Goal: Task Accomplishment & Management: Manage account settings

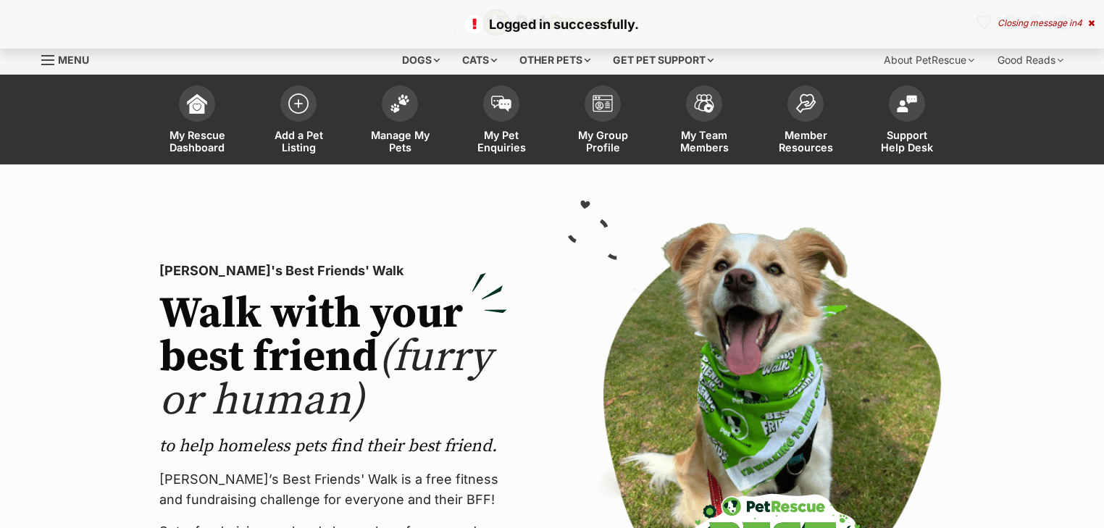
click at [1073, 18] on div "Closing message in 4" at bounding box center [1046, 23] width 97 height 10
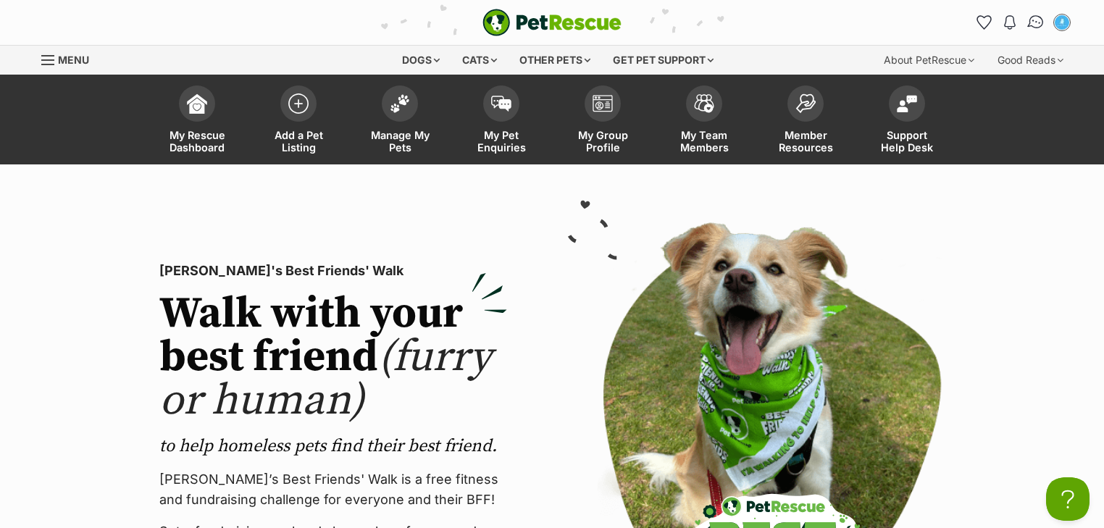
click at [1032, 20] on img "Conversations" at bounding box center [1036, 22] width 20 height 19
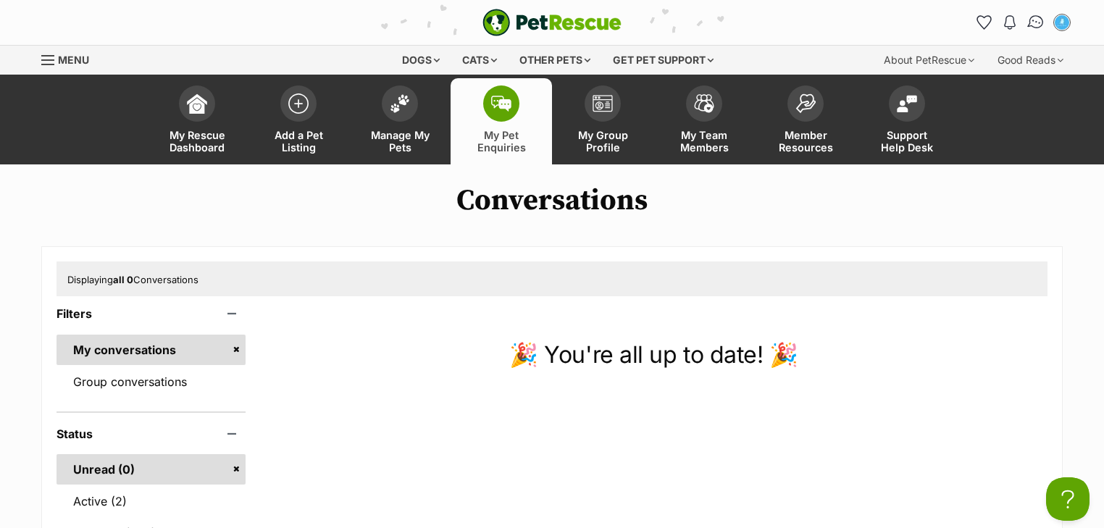
click at [1040, 21] on img "Conversations" at bounding box center [1036, 22] width 20 height 19
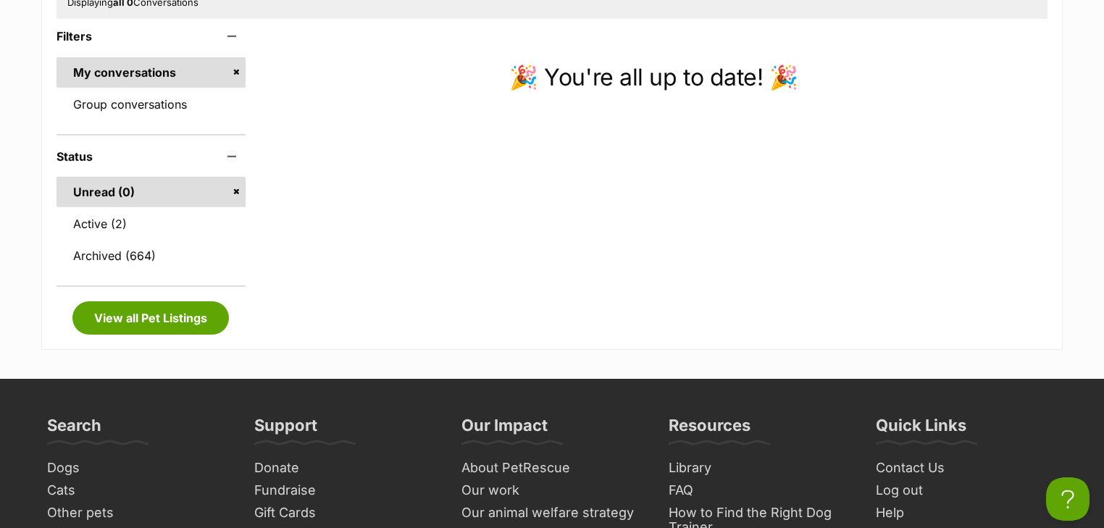
scroll to position [290, 0]
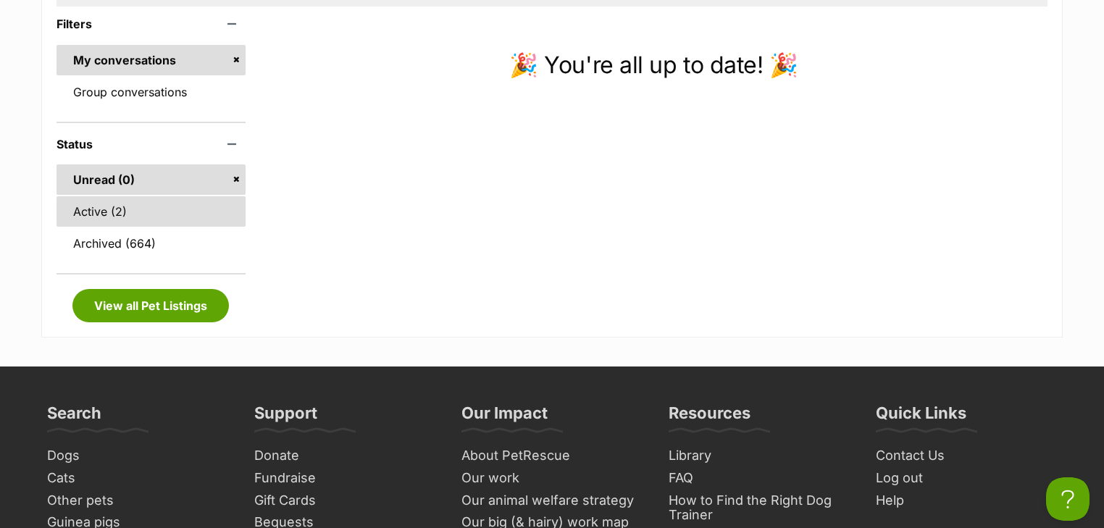
click at [145, 218] on link "Active (2)" at bounding box center [151, 211] width 189 height 30
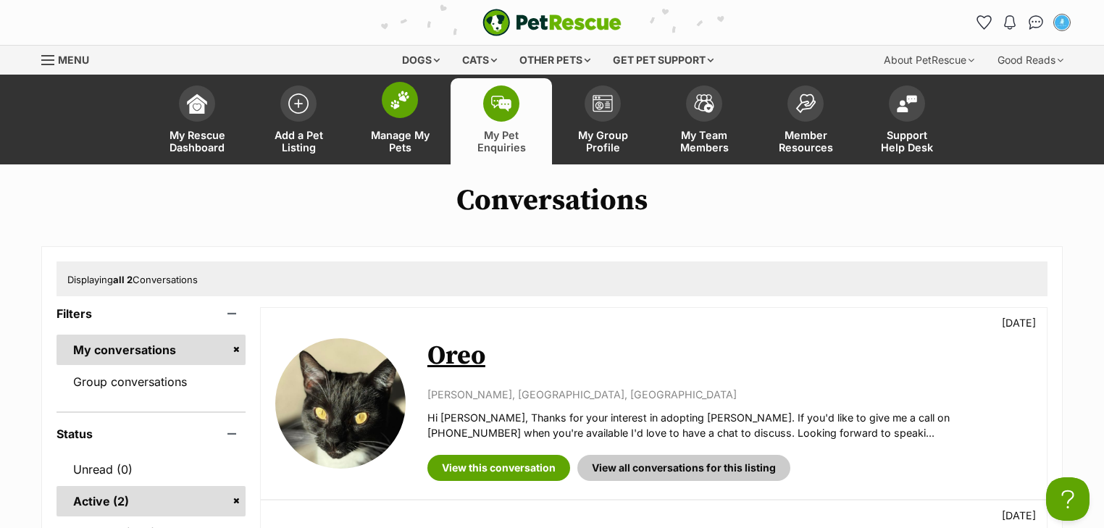
click at [388, 127] on link "Manage My Pets" at bounding box center [399, 121] width 101 height 86
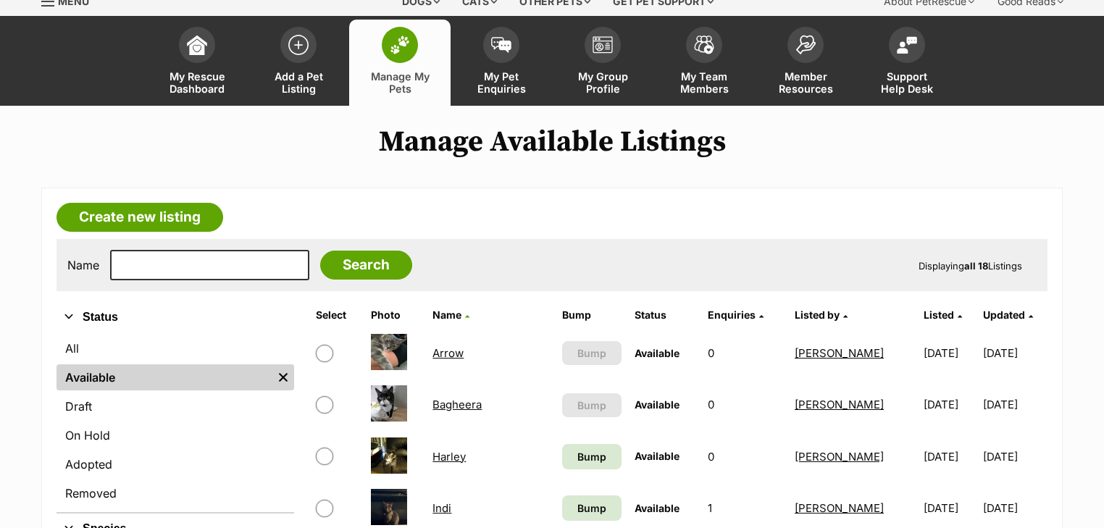
scroll to position [290, 0]
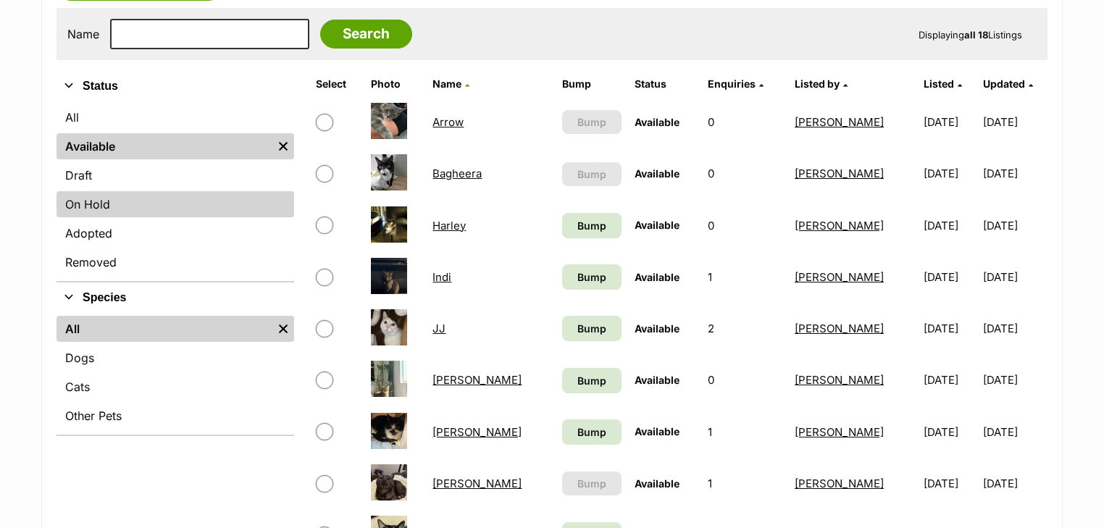
click at [115, 200] on link "On Hold" at bounding box center [176, 204] width 238 height 26
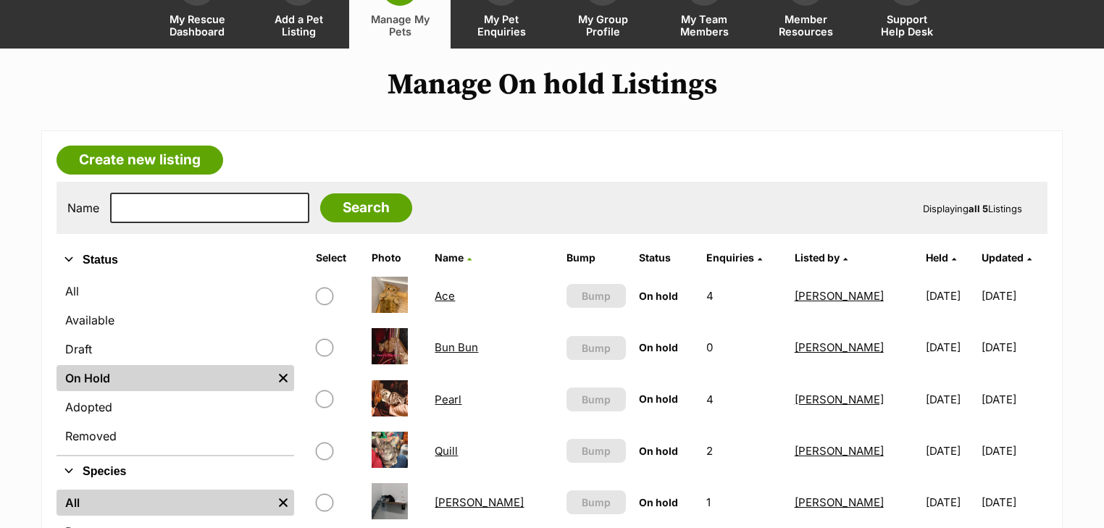
scroll to position [232, 0]
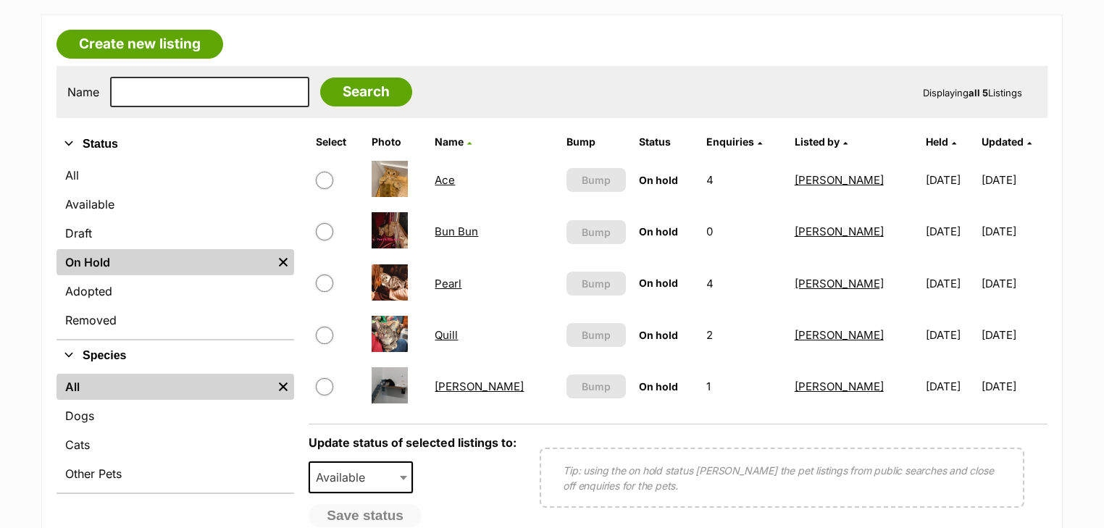
click at [453, 333] on link "Quill" at bounding box center [446, 335] width 23 height 14
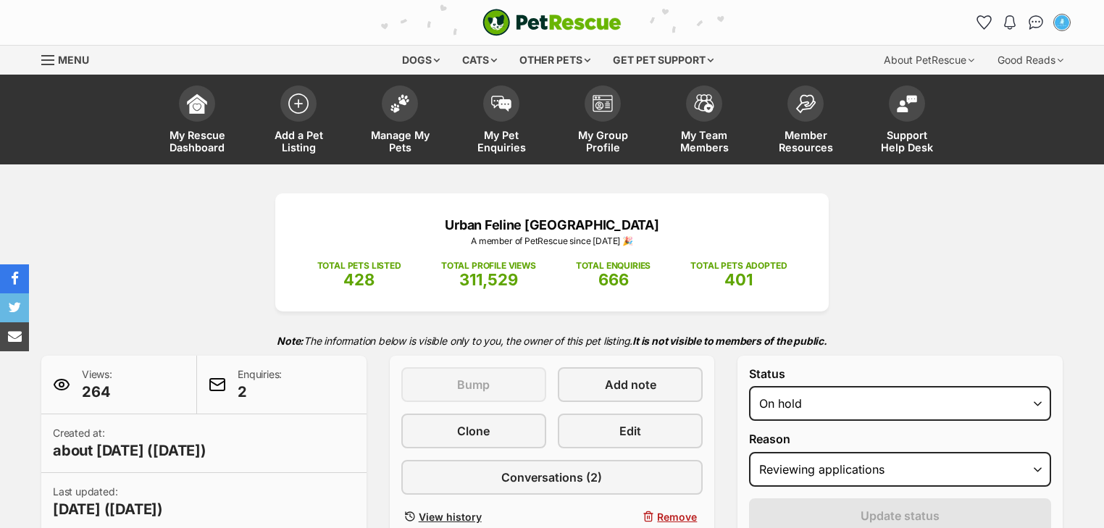
select select "reviewing_applications"
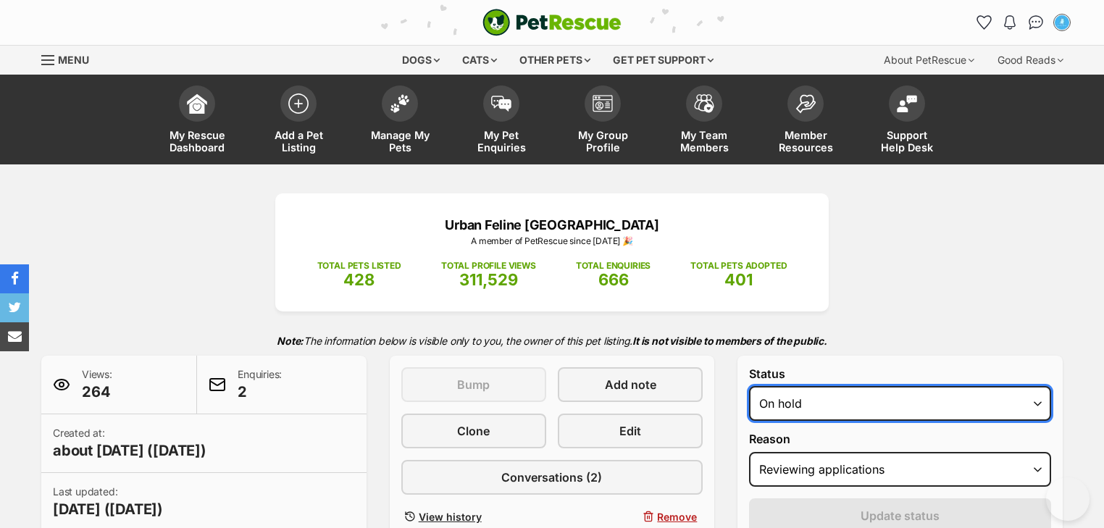
click at [863, 401] on select "Draft - not available as listing has enquires Available On hold Adopted" at bounding box center [900, 403] width 302 height 35
select select "active"
click at [749, 386] on select "Draft - not available as listing has enquires Available On hold Adopted" at bounding box center [900, 403] width 302 height 35
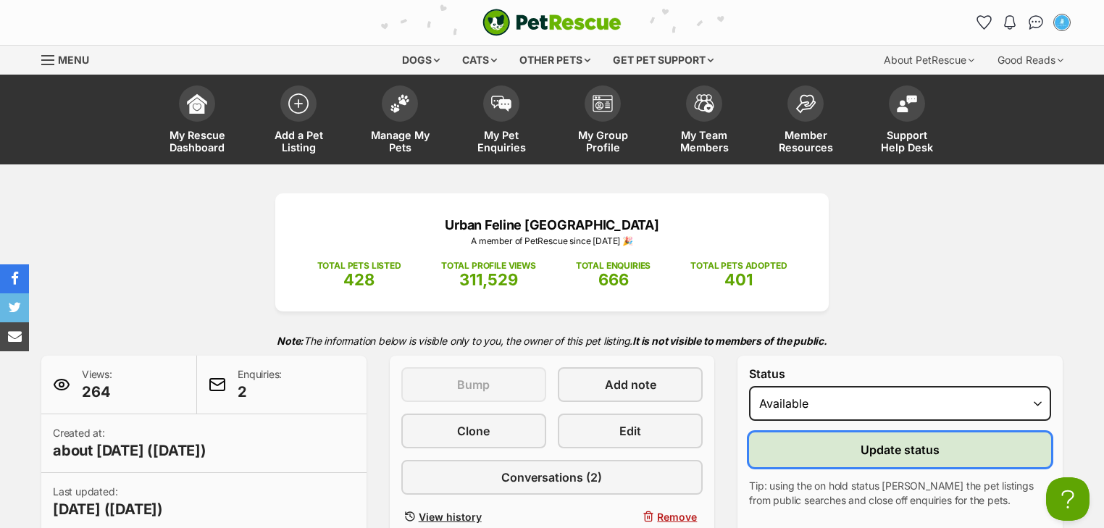
click at [814, 456] on button "Update status" at bounding box center [900, 449] width 302 height 35
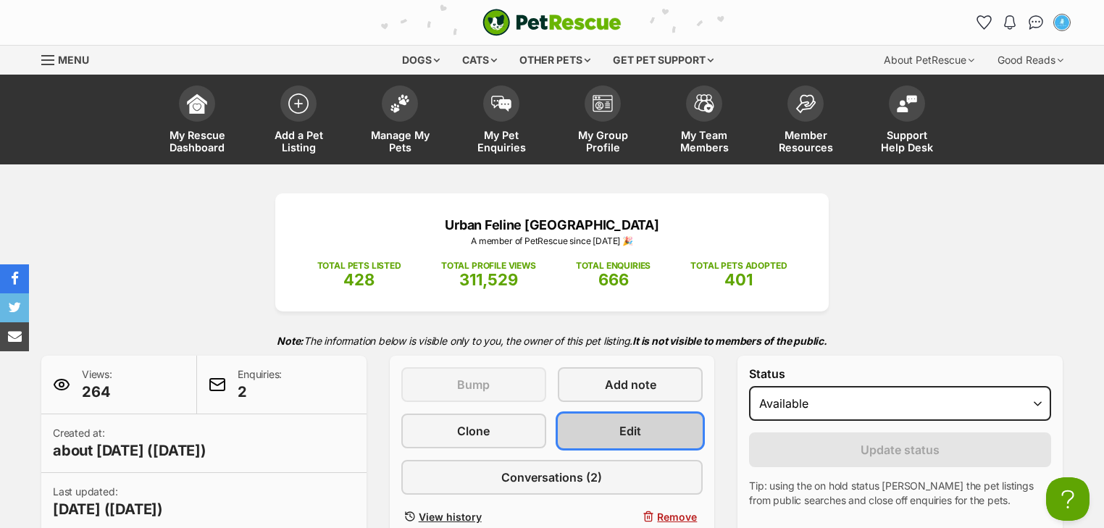
click at [617, 435] on link "Edit" at bounding box center [630, 431] width 145 height 35
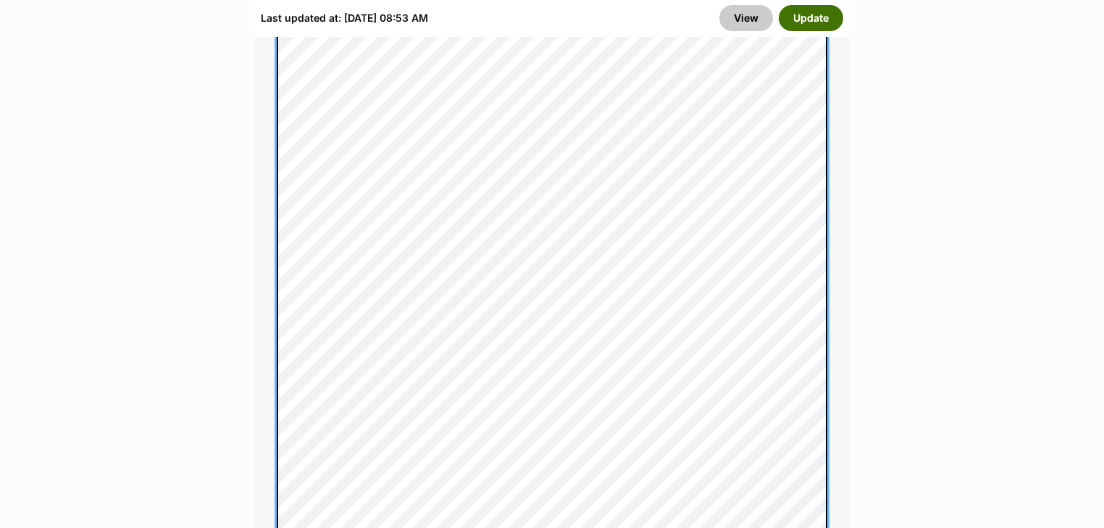
scroll to position [1449, 0]
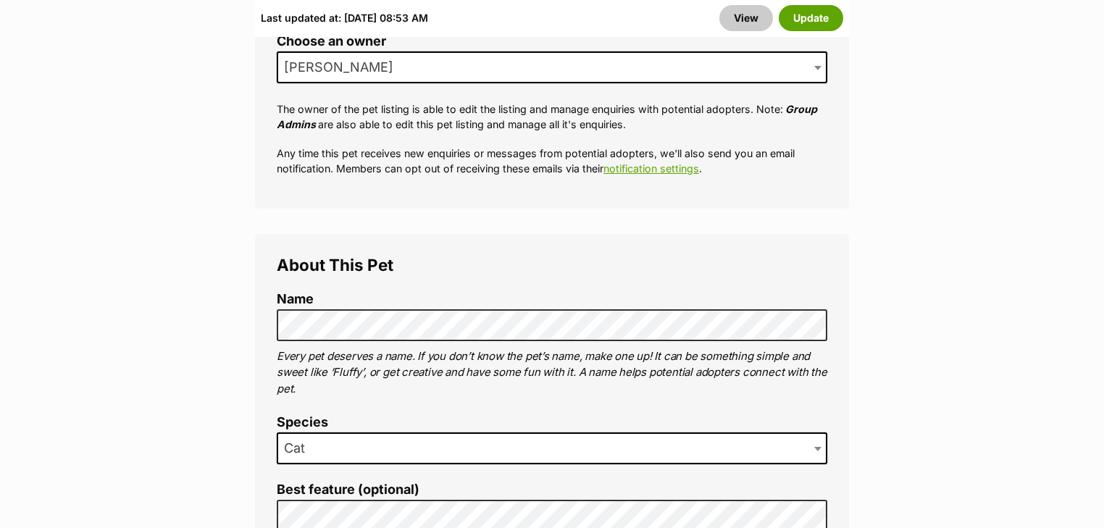
scroll to position [695, 0]
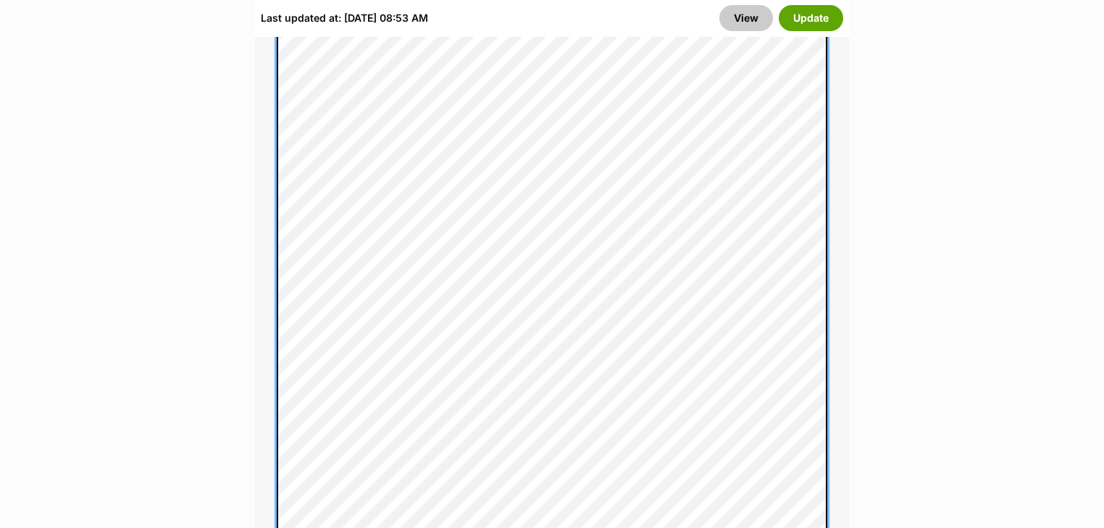
scroll to position [1854, 0]
click at [269, 271] on div "About This Pet Name Henlo there, it looks like you might be using the pet name …" at bounding box center [552, 365] width 594 height 2727
click at [255, 356] on div "About This Pet Name Henlo there, it looks like you might be using the pet name …" at bounding box center [552, 363] width 594 height 2606
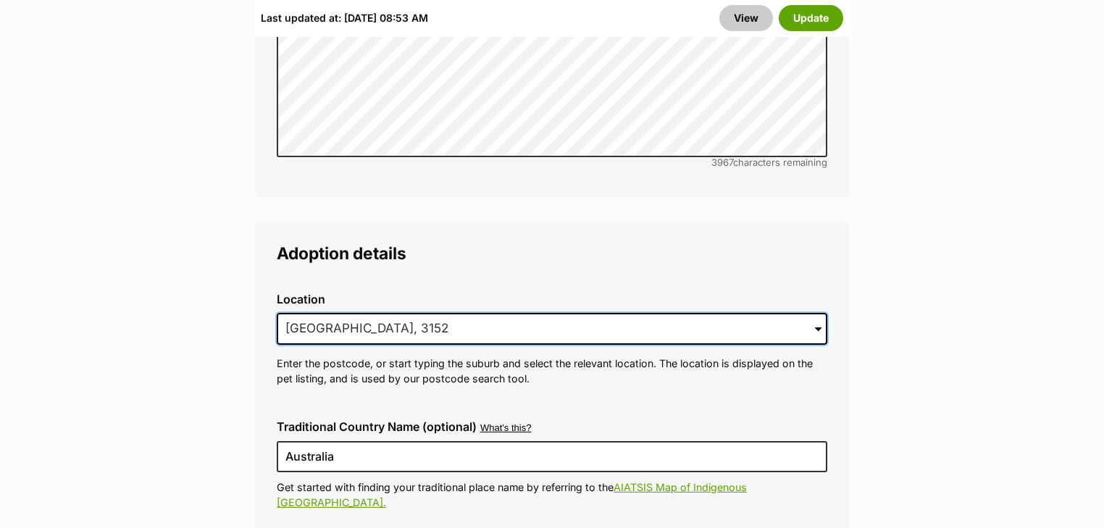
scroll to position [0, 0]
drag, startPoint x: 465, startPoint y: 303, endPoint x: 148, endPoint y: 291, distance: 317.5
type input "P"
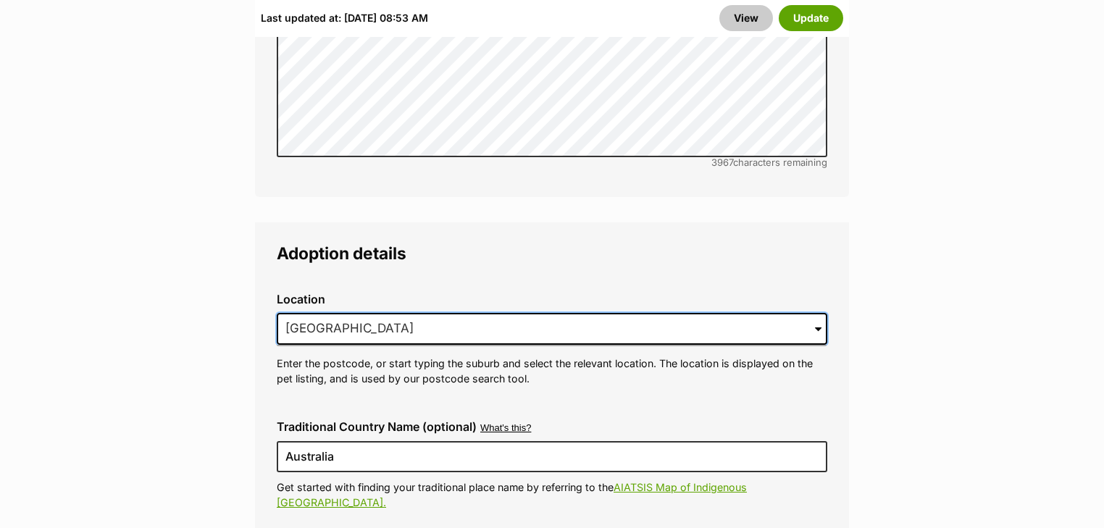
drag, startPoint x: 361, startPoint y: 291, endPoint x: 101, endPoint y: 301, distance: 259.5
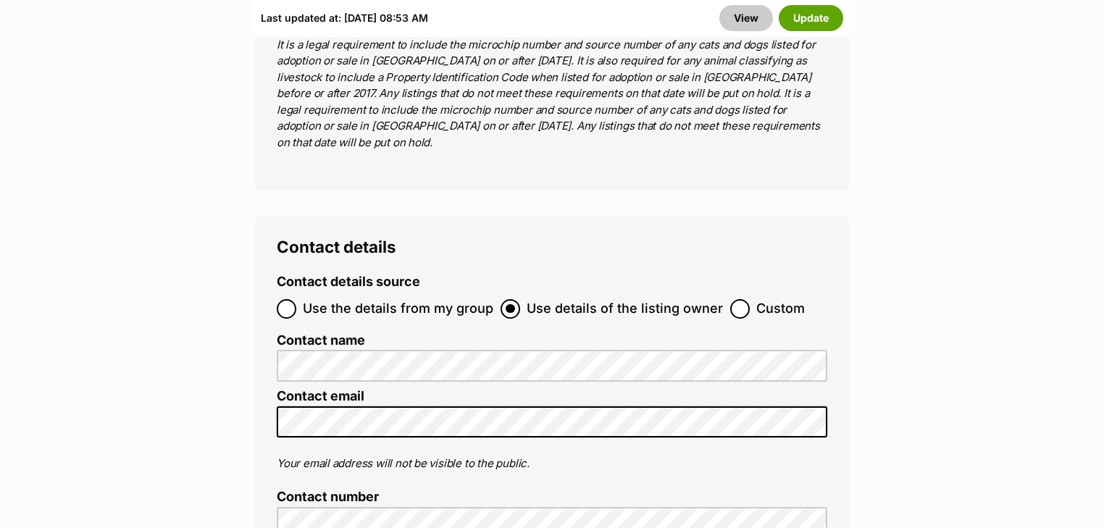
scroll to position [7244, 0]
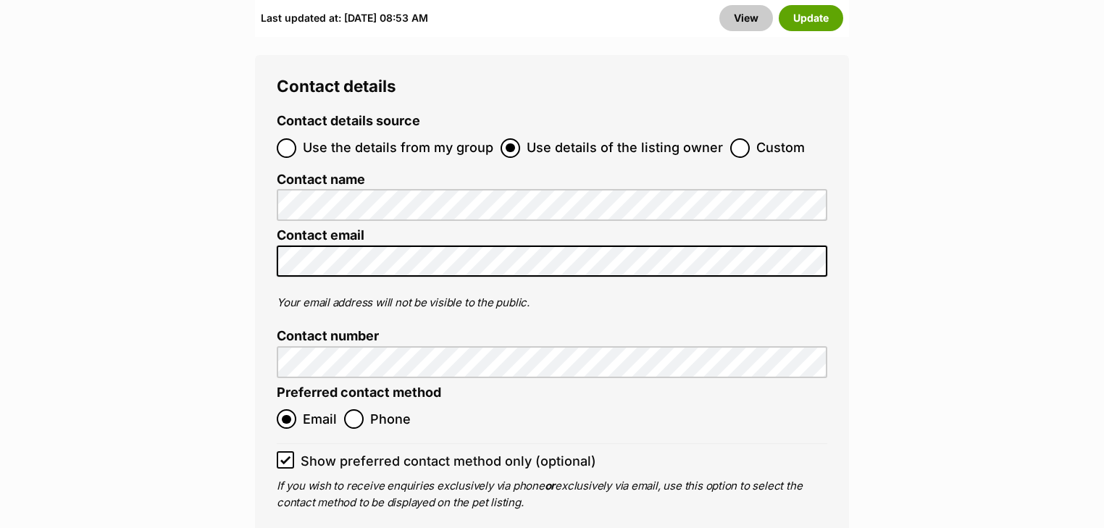
type input "Port Melbourne"
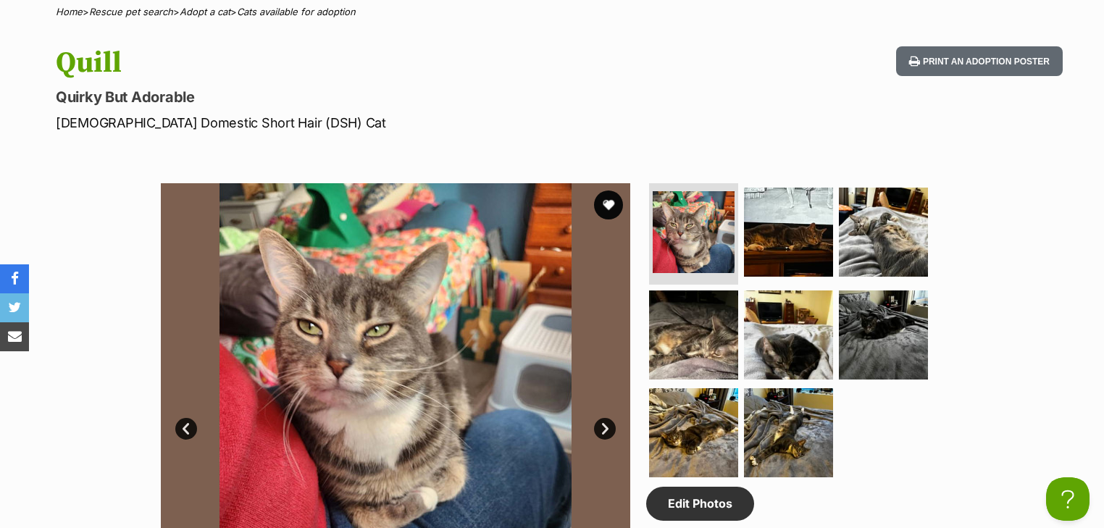
scroll to position [580, 0]
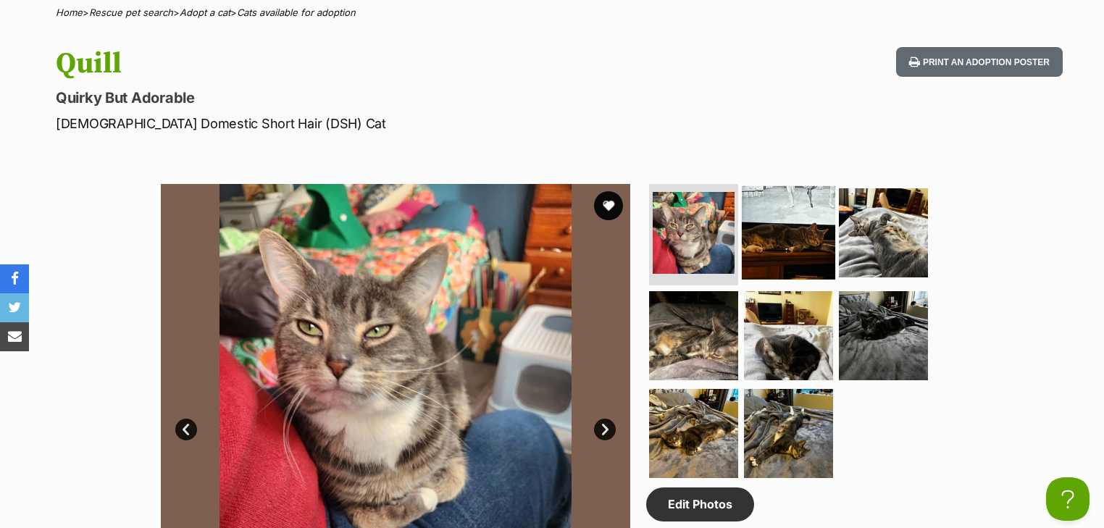
click at [758, 227] on img at bounding box center [788, 232] width 93 height 93
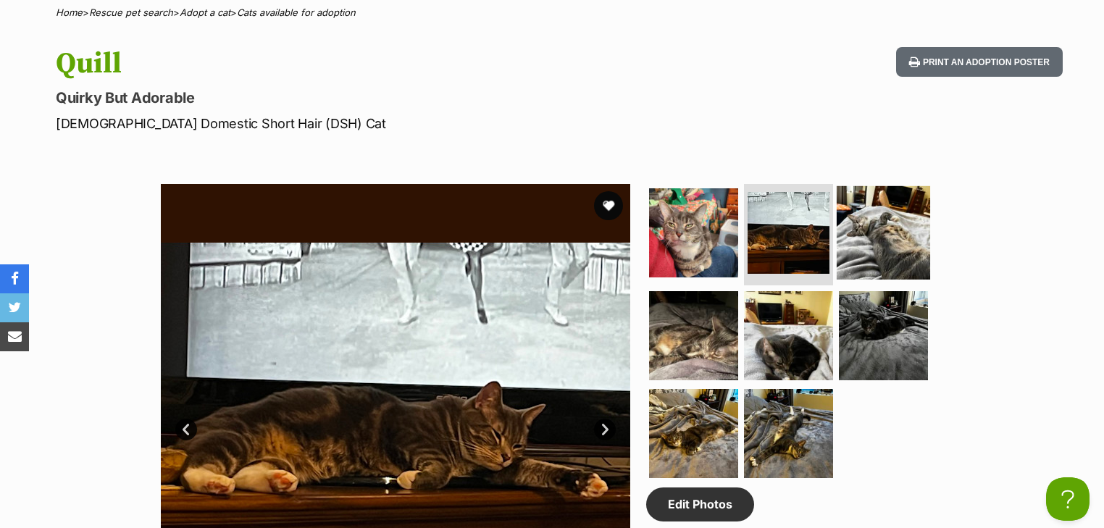
click at [894, 218] on img at bounding box center [883, 232] width 93 height 93
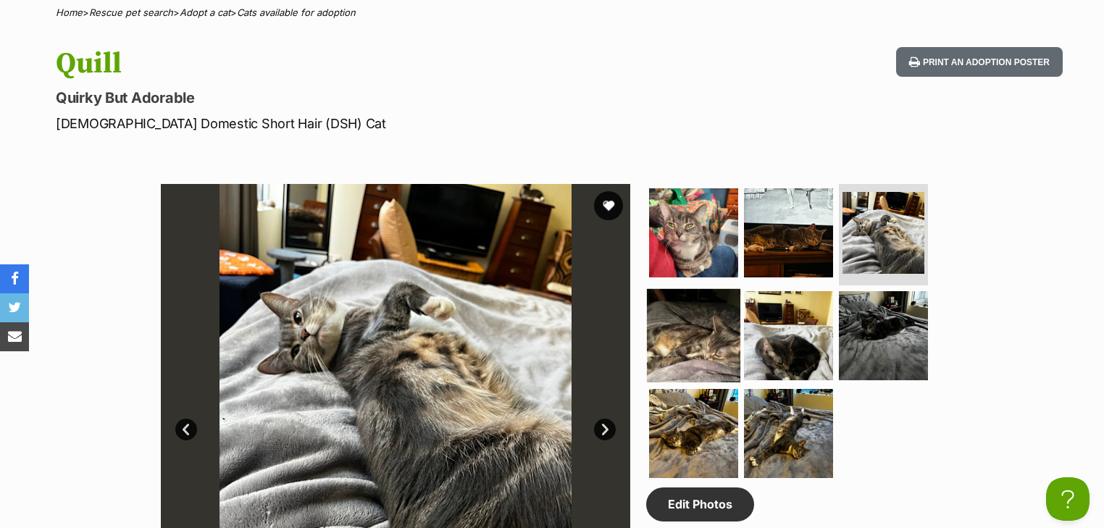
click at [681, 333] on img at bounding box center [693, 334] width 93 height 93
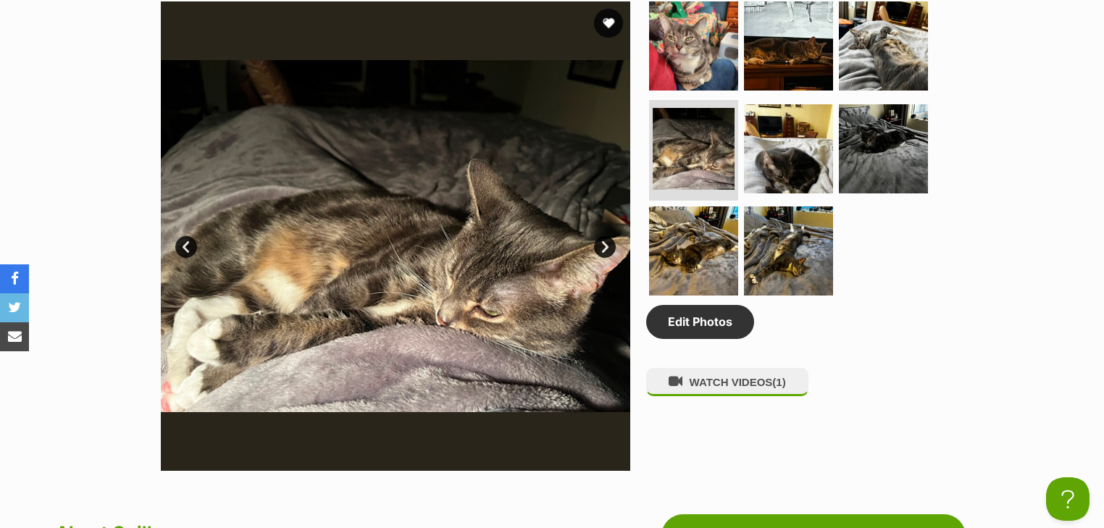
scroll to position [695, 0]
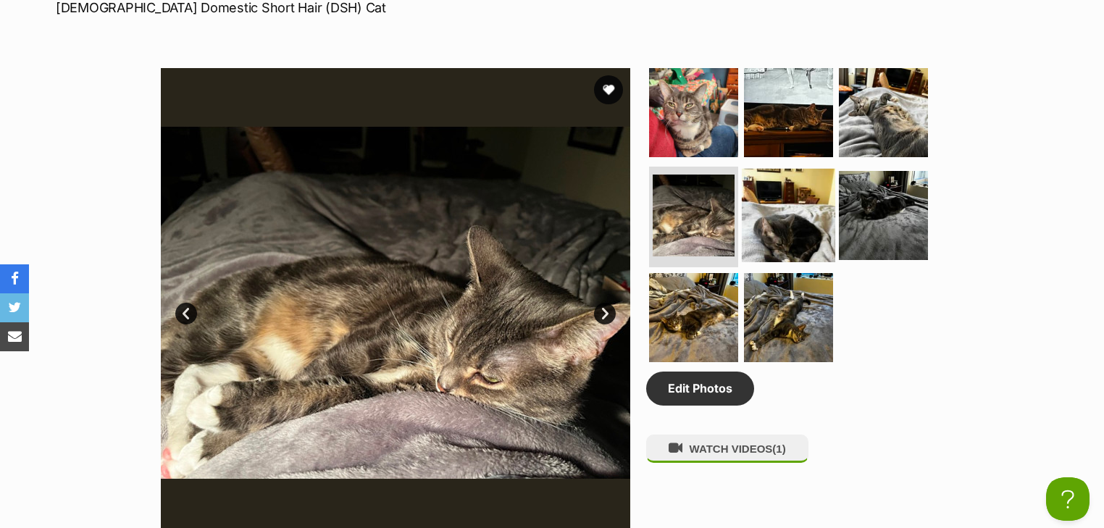
click at [758, 227] on img at bounding box center [788, 214] width 93 height 93
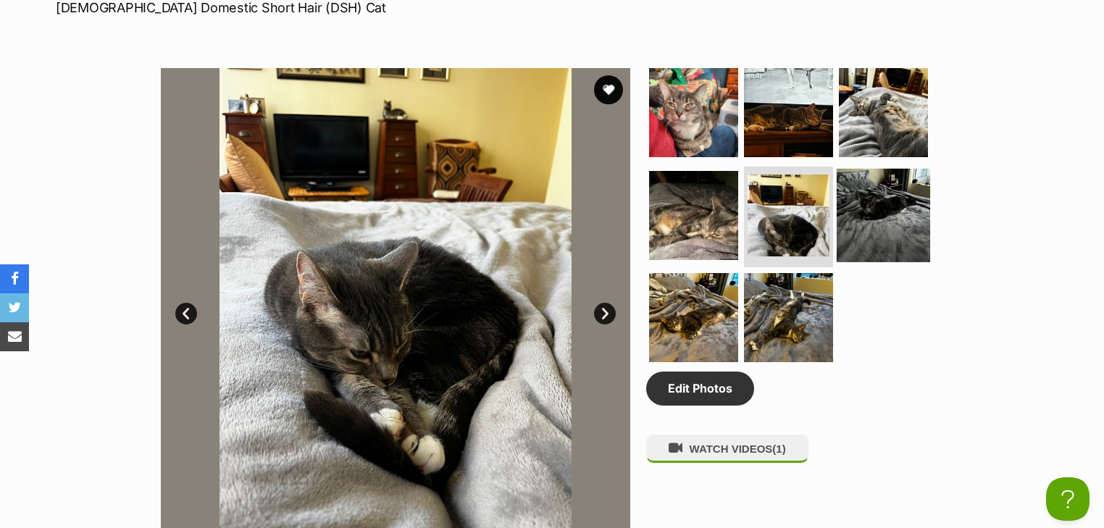
click at [900, 199] on img at bounding box center [883, 214] width 93 height 93
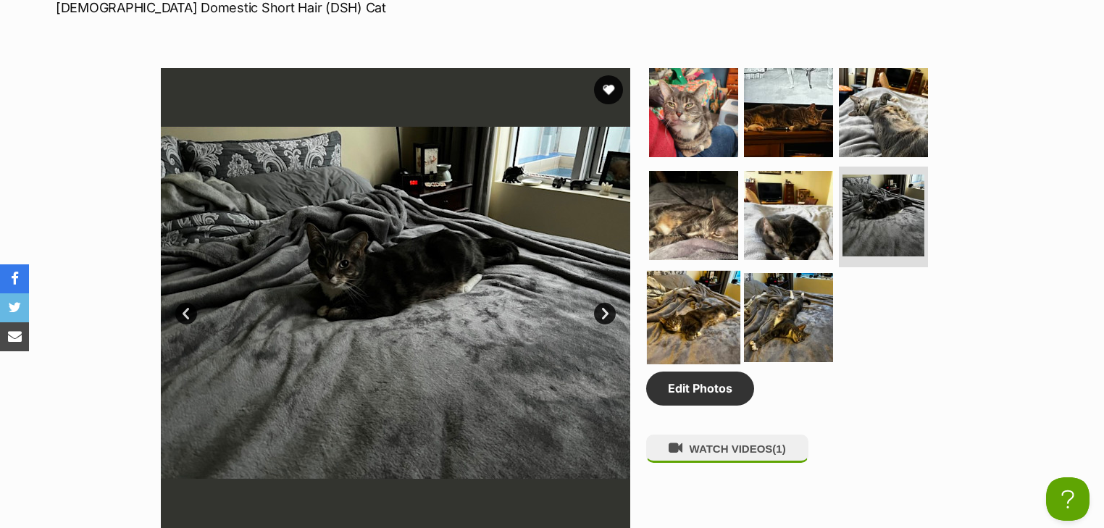
click at [692, 328] on img at bounding box center [693, 317] width 93 height 93
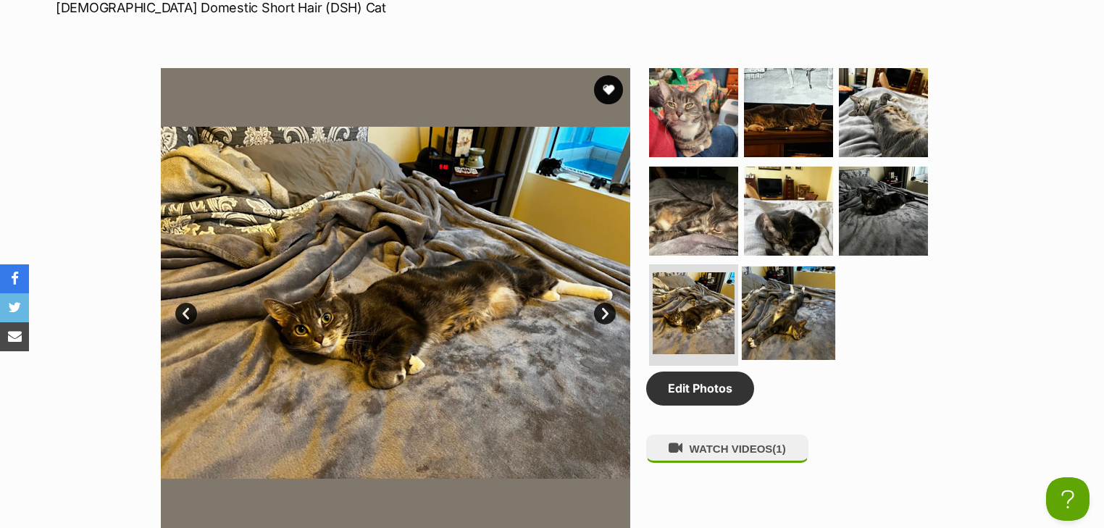
click at [794, 316] on img at bounding box center [788, 313] width 93 height 93
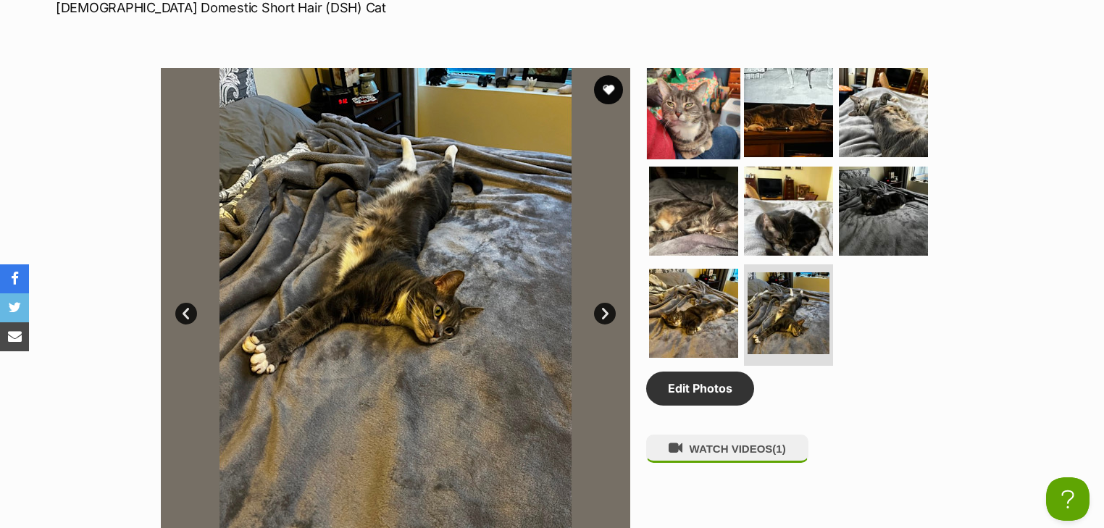
click at [700, 122] on img at bounding box center [693, 112] width 93 height 93
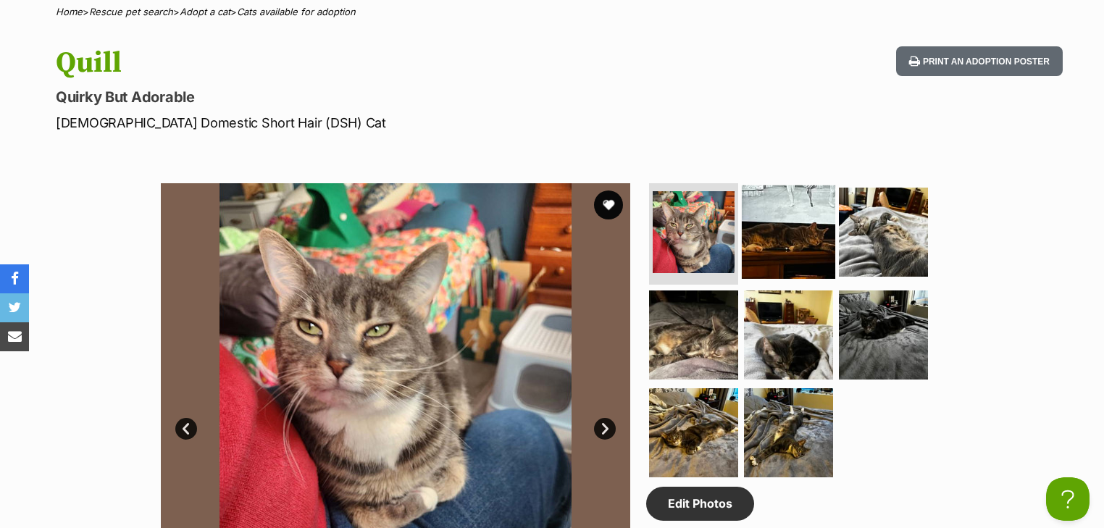
scroll to position [580, 0]
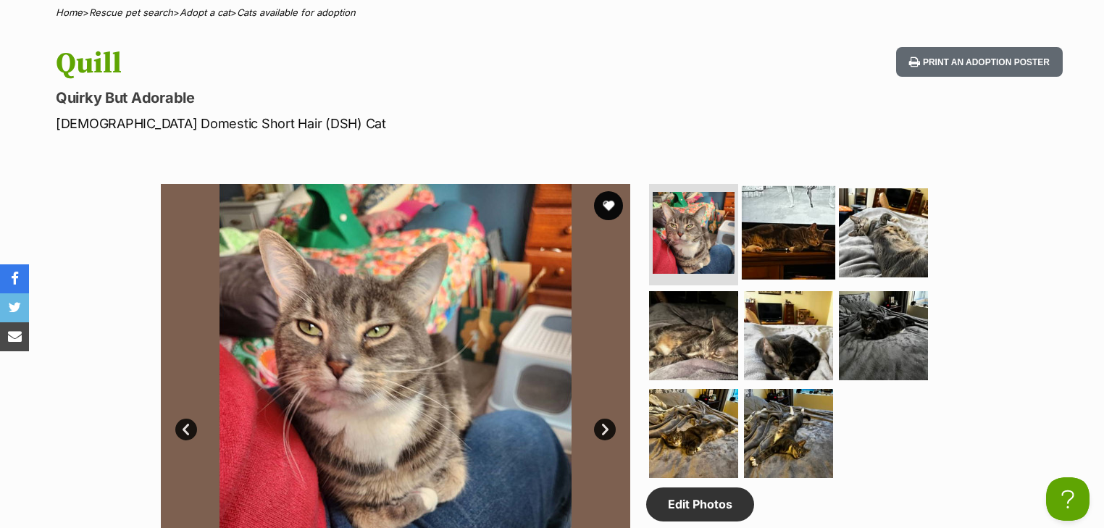
click at [785, 225] on img at bounding box center [788, 232] width 93 height 93
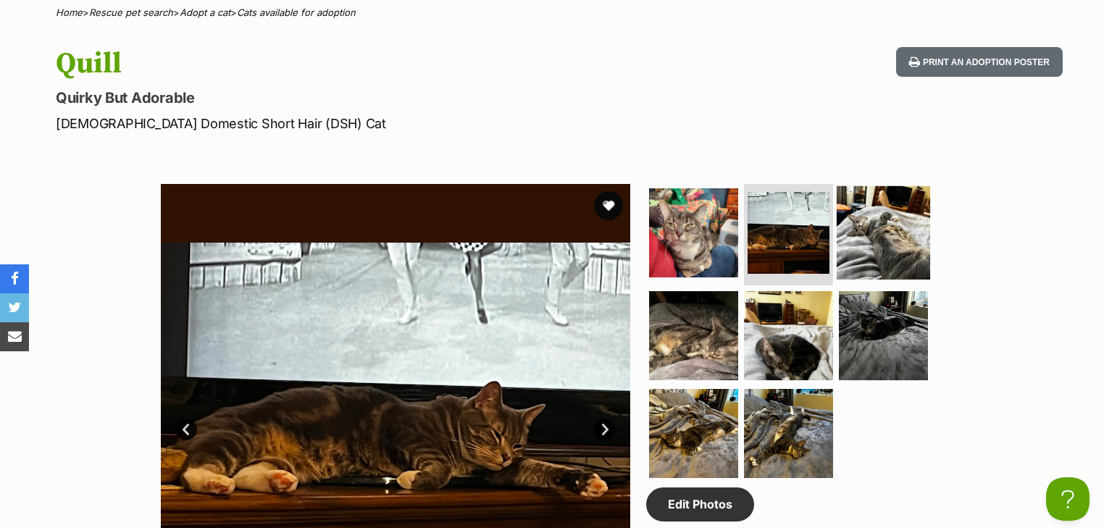
click at [877, 238] on img at bounding box center [883, 232] width 93 height 93
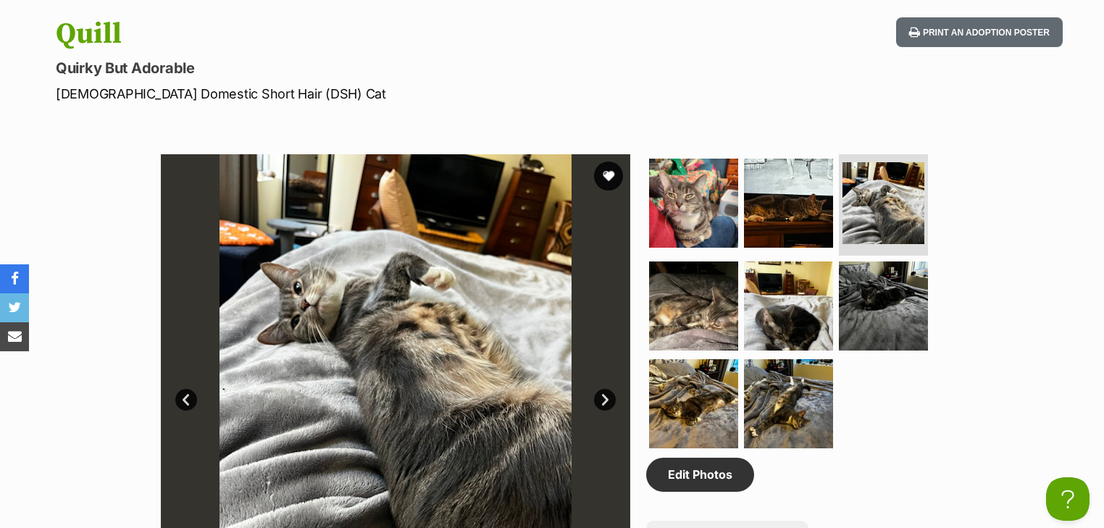
scroll to position [637, 0]
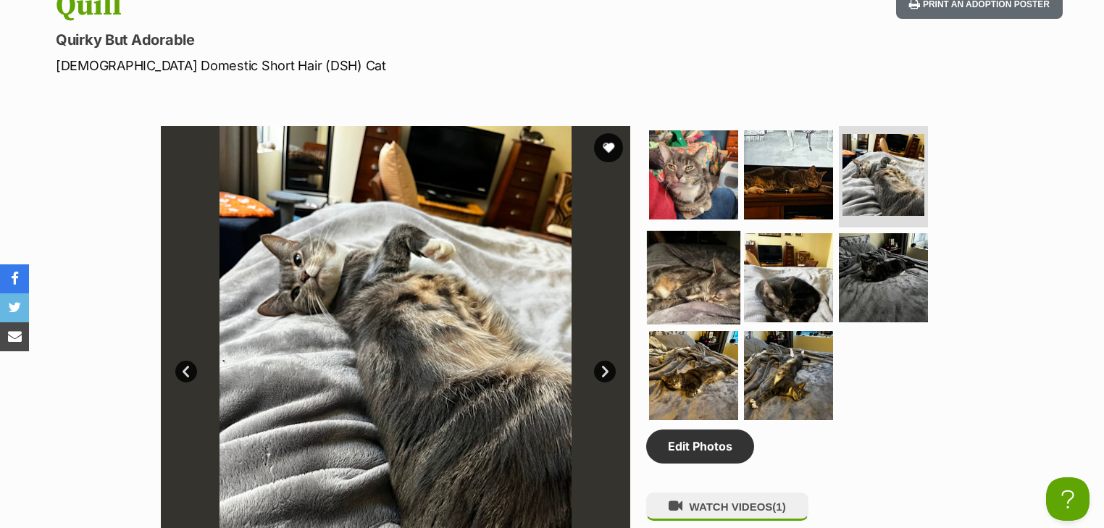
click at [694, 270] on img at bounding box center [693, 276] width 93 height 93
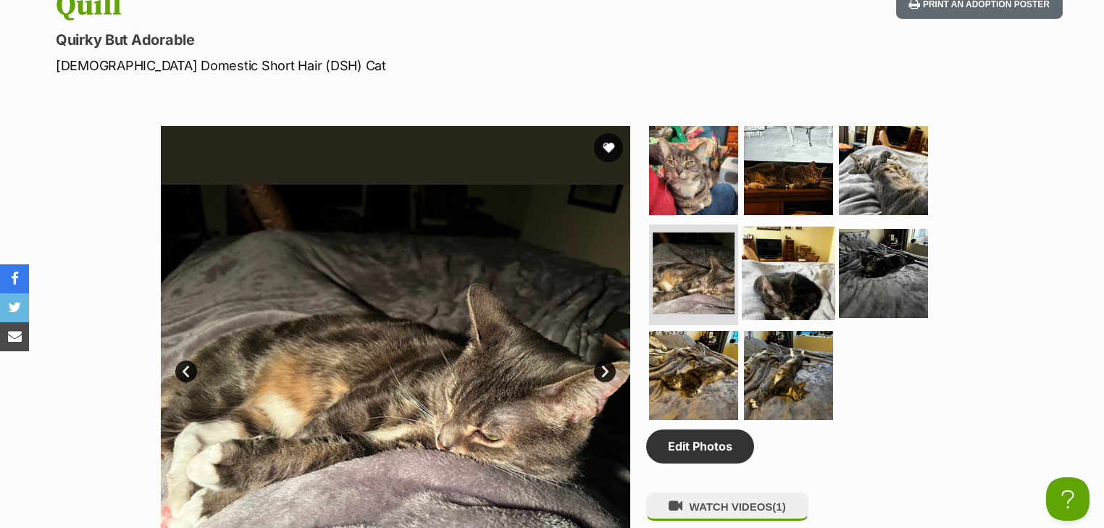
click at [766, 277] on img at bounding box center [788, 272] width 93 height 93
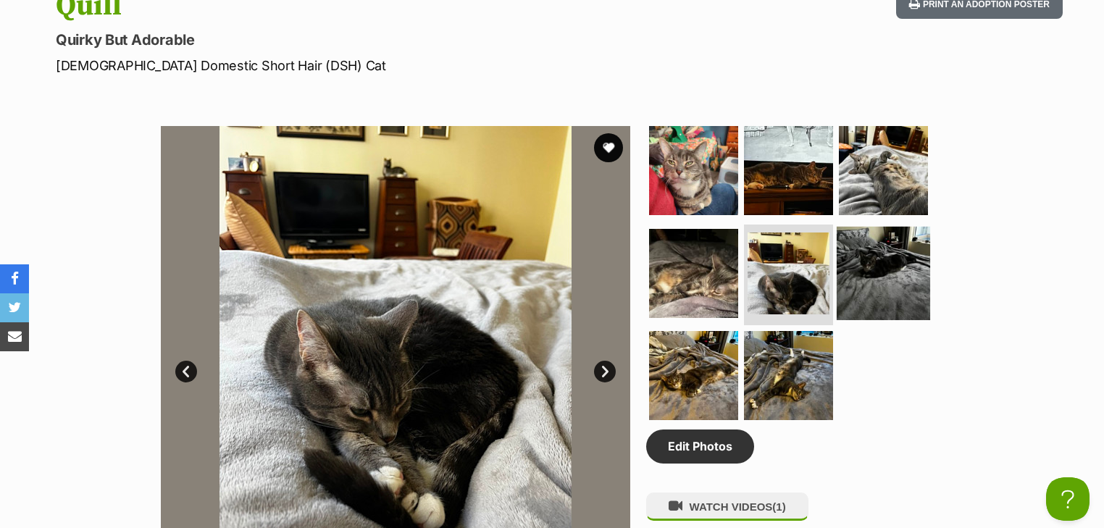
click at [871, 266] on img at bounding box center [883, 272] width 93 height 93
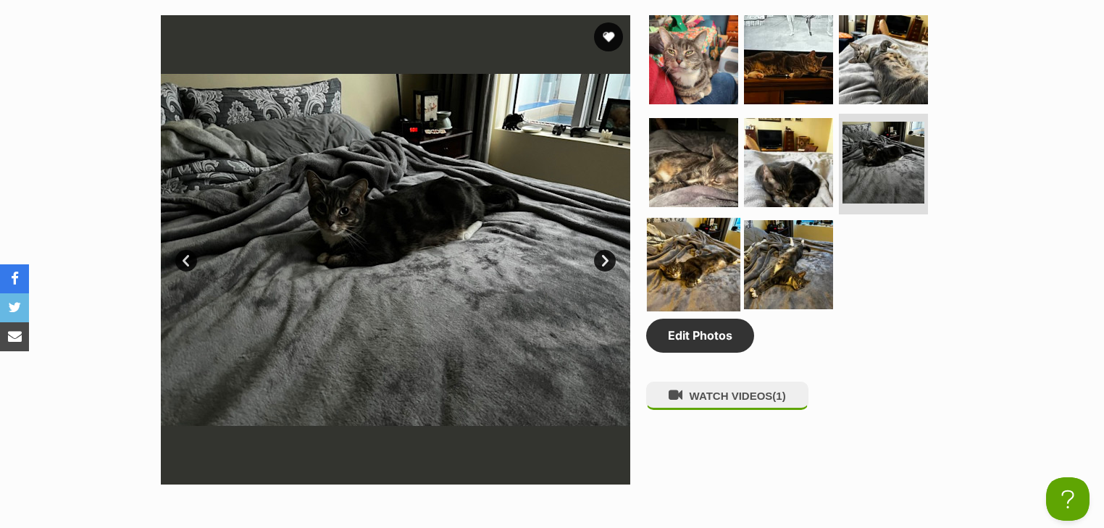
scroll to position [753, 0]
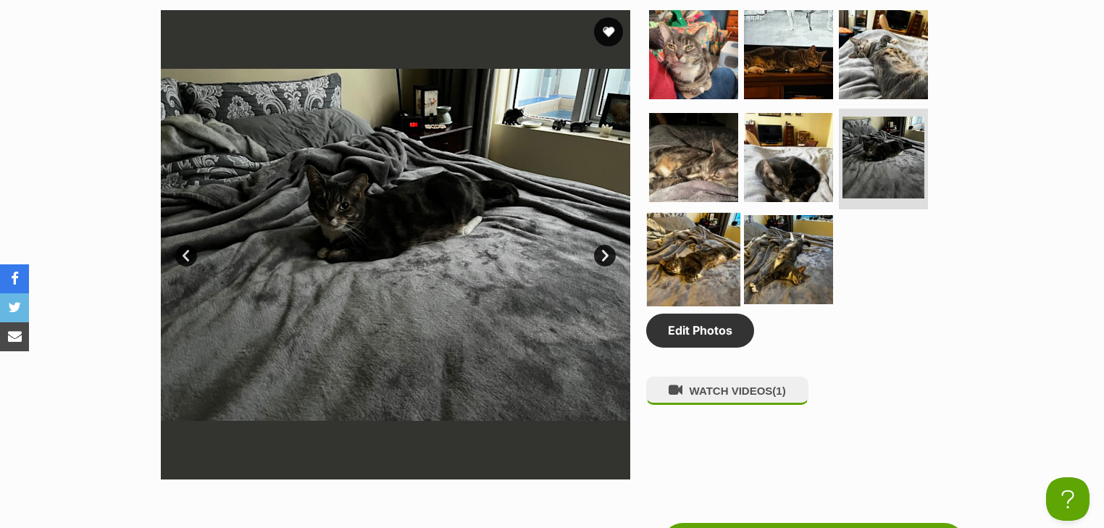
click at [681, 257] on img at bounding box center [693, 259] width 93 height 93
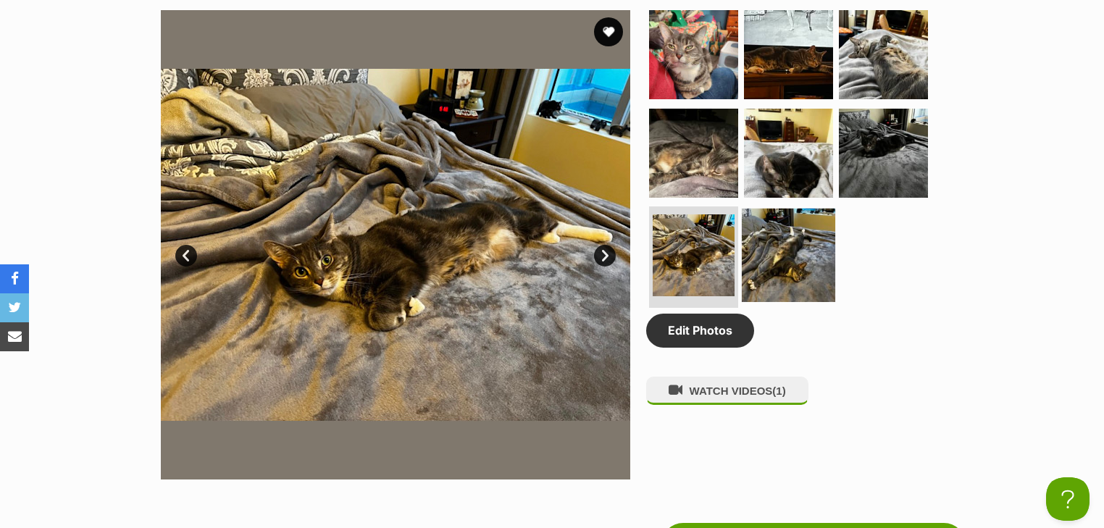
click at [800, 248] on img at bounding box center [788, 255] width 93 height 93
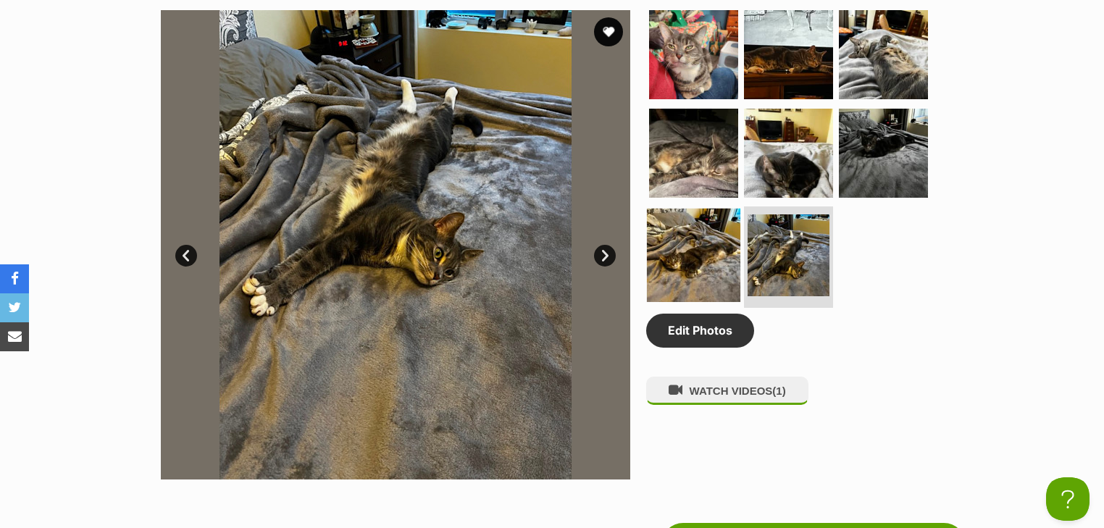
click at [710, 253] on img at bounding box center [693, 255] width 93 height 93
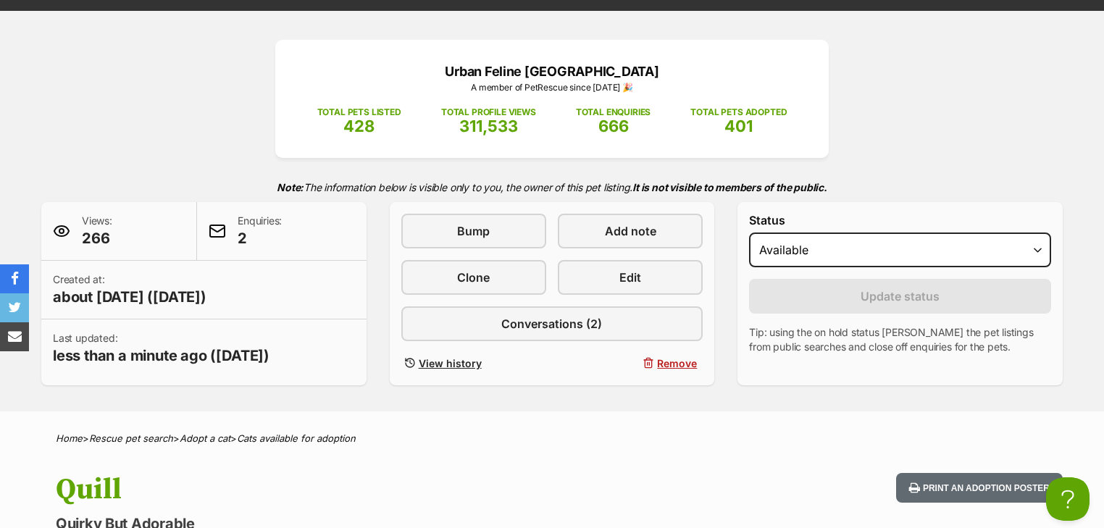
scroll to position [174, 0]
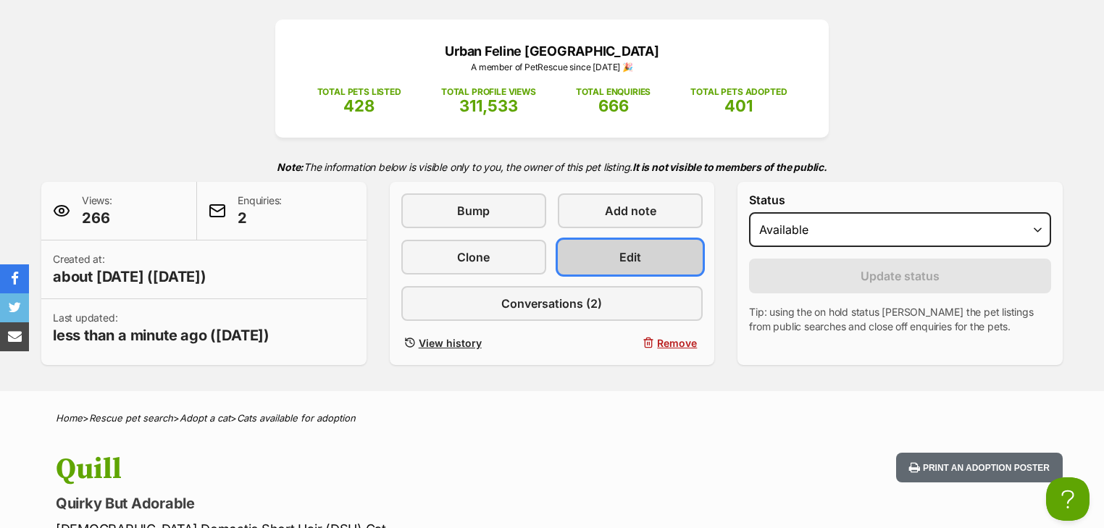
click at [640, 249] on span "Edit" at bounding box center [630, 256] width 22 height 17
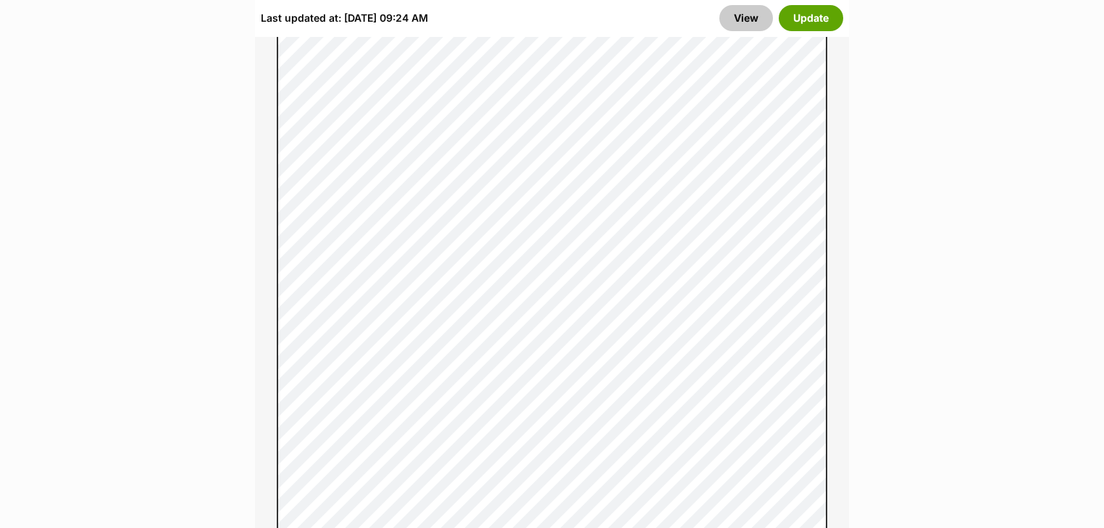
scroll to position [1275, 0]
click at [800, 13] on button "Update" at bounding box center [811, 18] width 64 height 26
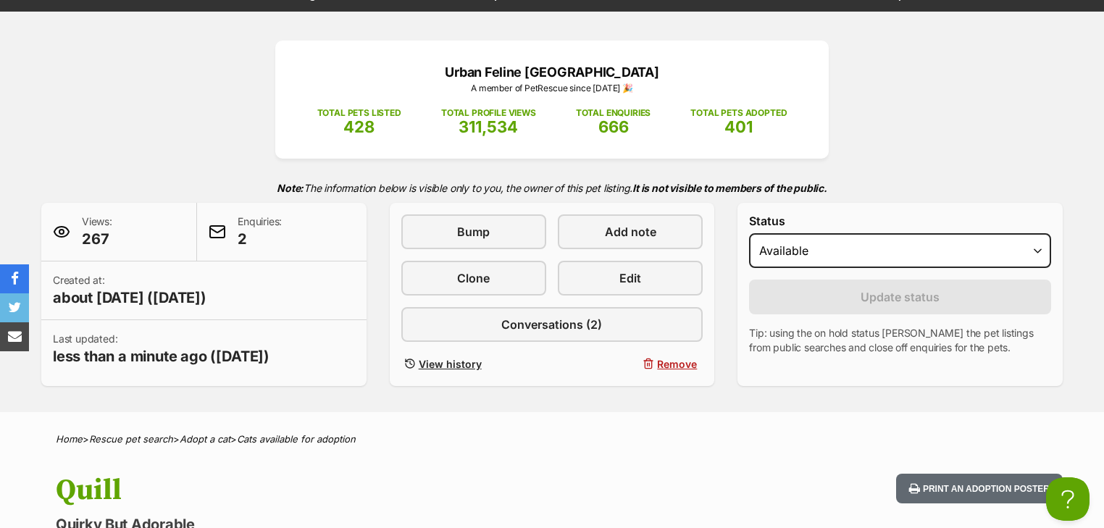
scroll to position [174, 0]
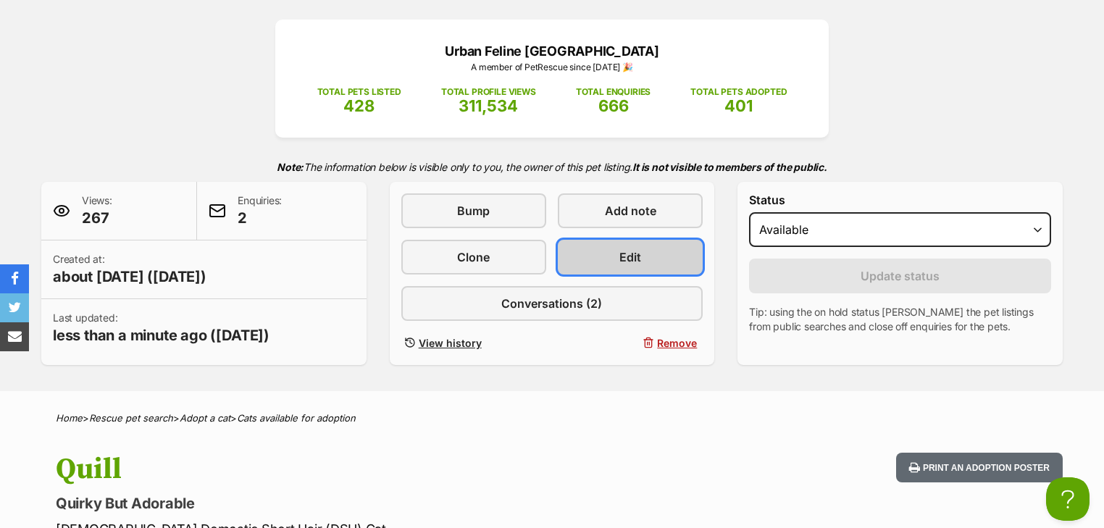
click at [616, 254] on link "Edit" at bounding box center [630, 257] width 145 height 35
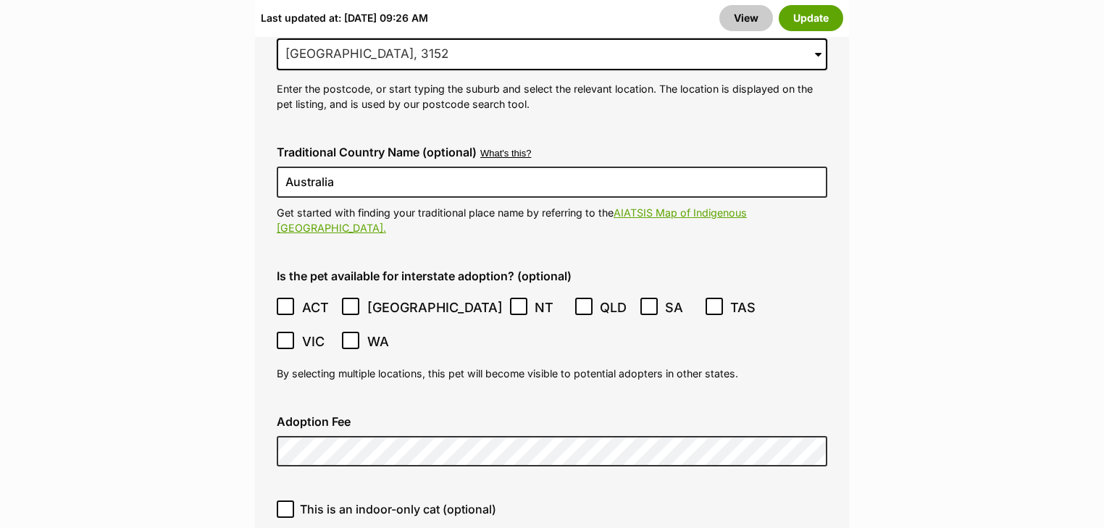
scroll to position [5563, 0]
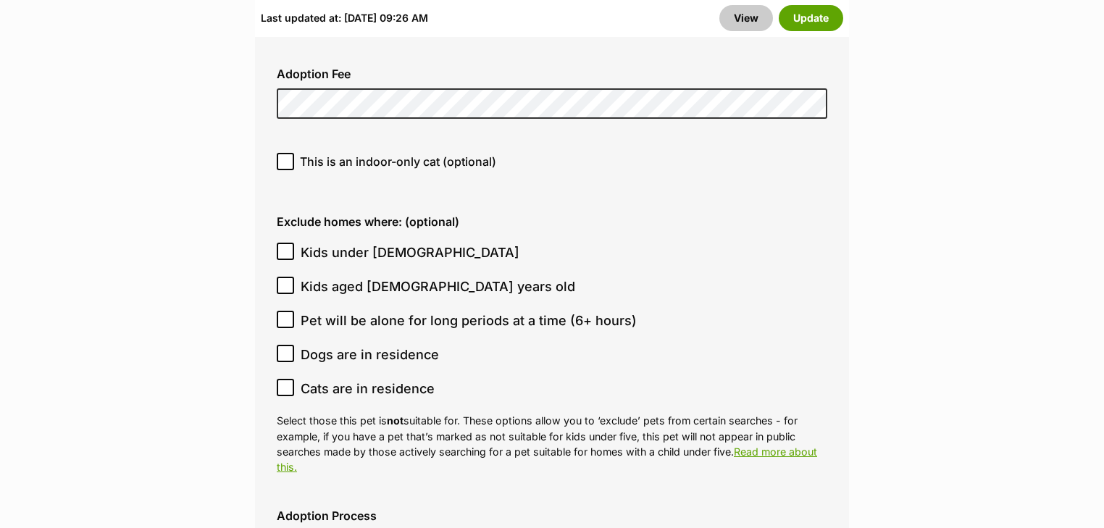
click at [284, 246] on icon at bounding box center [285, 251] width 10 height 10
click at [284, 243] on input "Kids under [DEMOGRAPHIC_DATA]" at bounding box center [285, 251] width 17 height 17
checkbox input "true"
click at [285, 283] on icon at bounding box center [285, 286] width 9 height 7
click at [285, 277] on input "Kids aged 6-12 years old" at bounding box center [285, 285] width 17 height 17
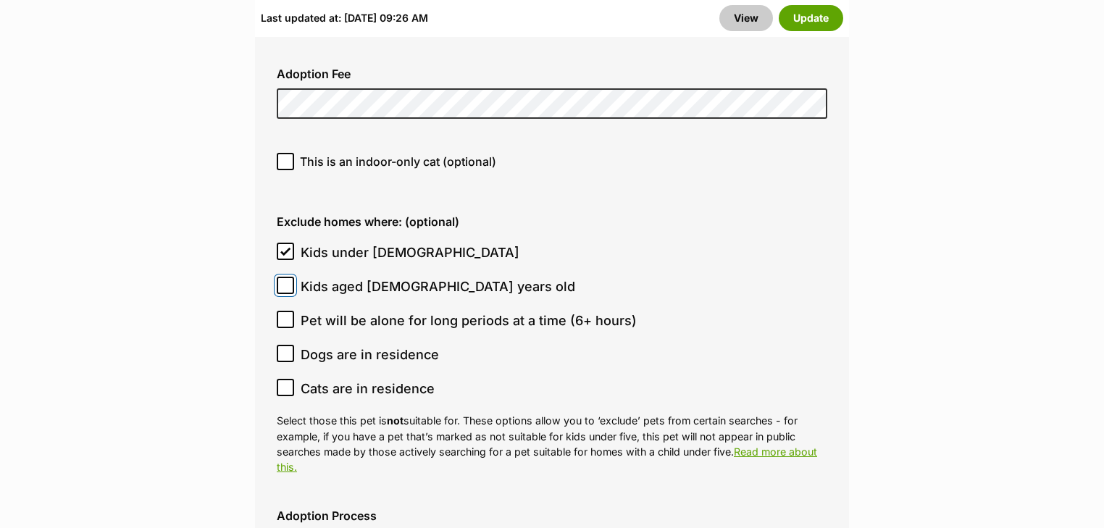
checkbox input "true"
click at [287, 385] on icon at bounding box center [285, 388] width 9 height 7
click at [287, 379] on input "Cats are in residence" at bounding box center [285, 387] width 17 height 17
checkbox input "true"
click at [281, 348] on icon at bounding box center [285, 353] width 10 height 10
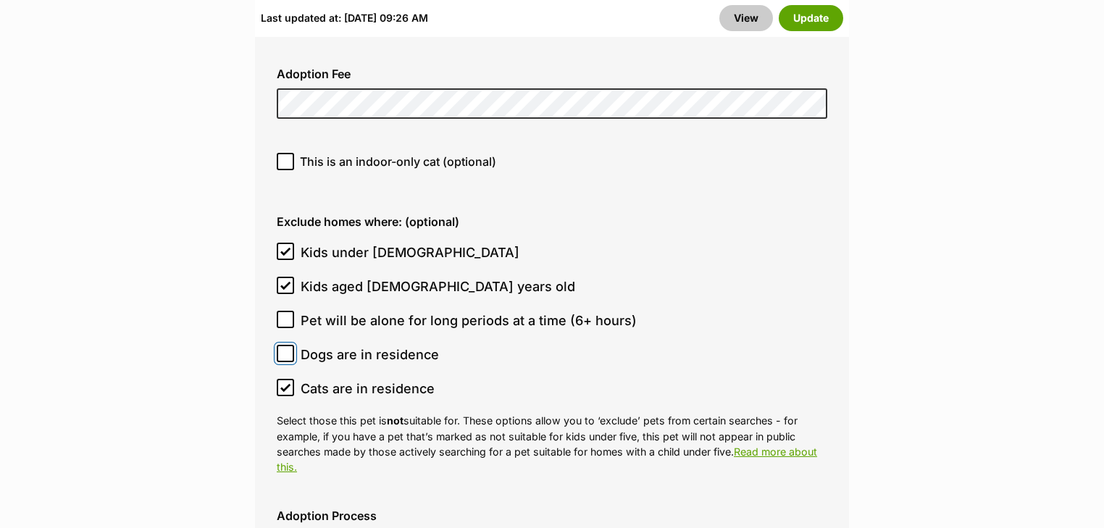
click at [281, 345] on input "Dogs are in residence" at bounding box center [285, 353] width 17 height 17
checkbox input "true"
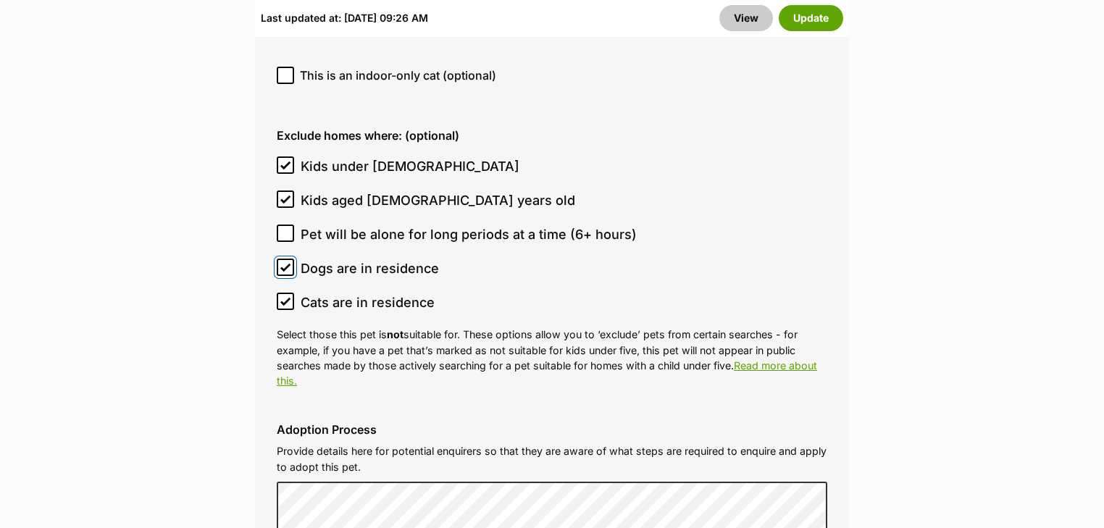
scroll to position [5679, 0]
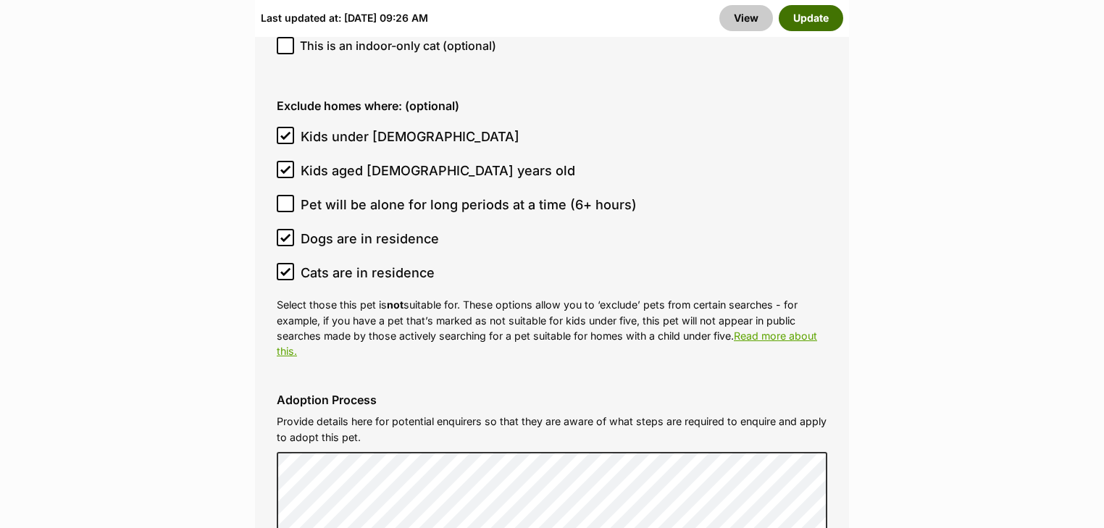
click at [806, 23] on button "Update" at bounding box center [811, 18] width 64 height 26
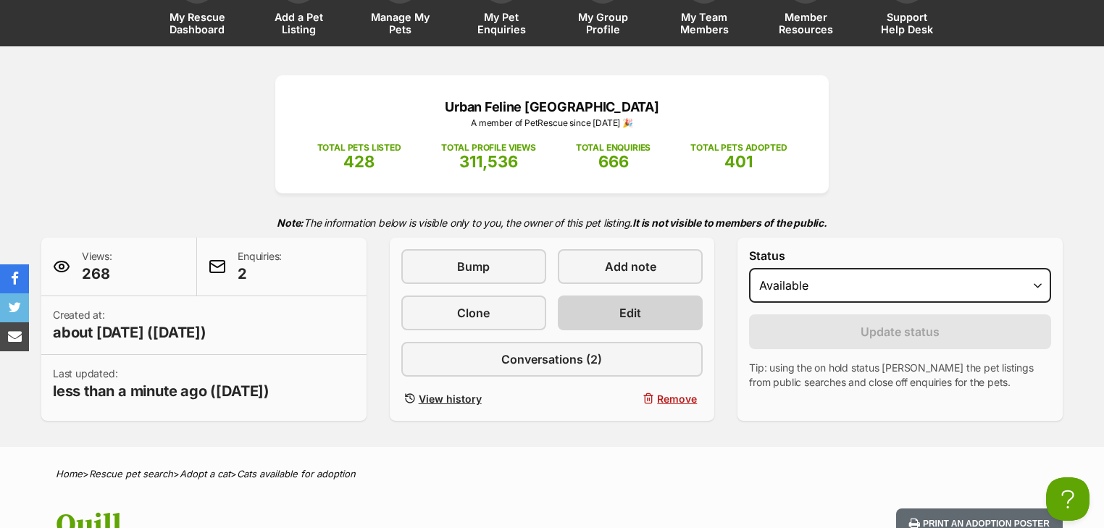
scroll to position [116, 0]
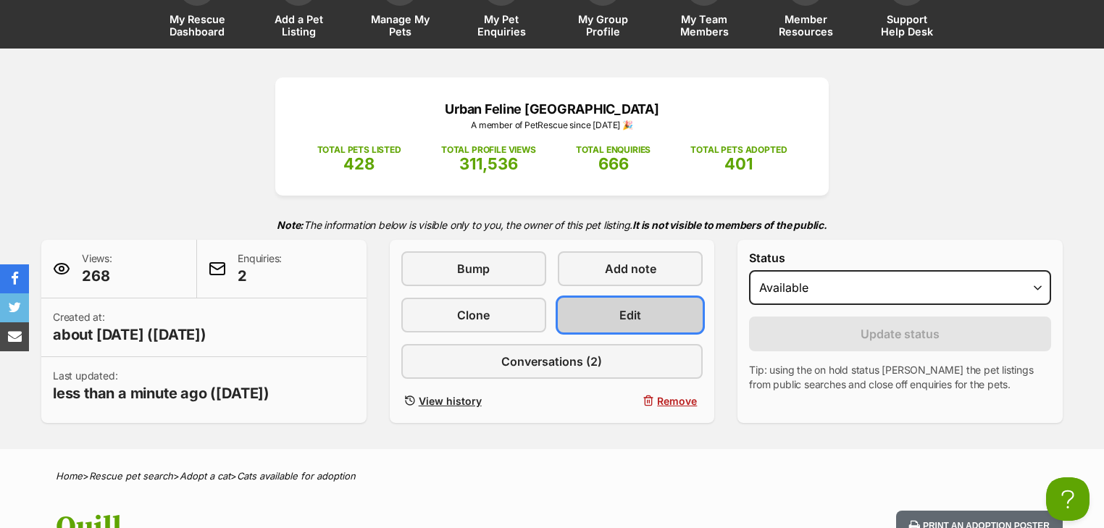
click at [640, 319] on span "Edit" at bounding box center [630, 314] width 22 height 17
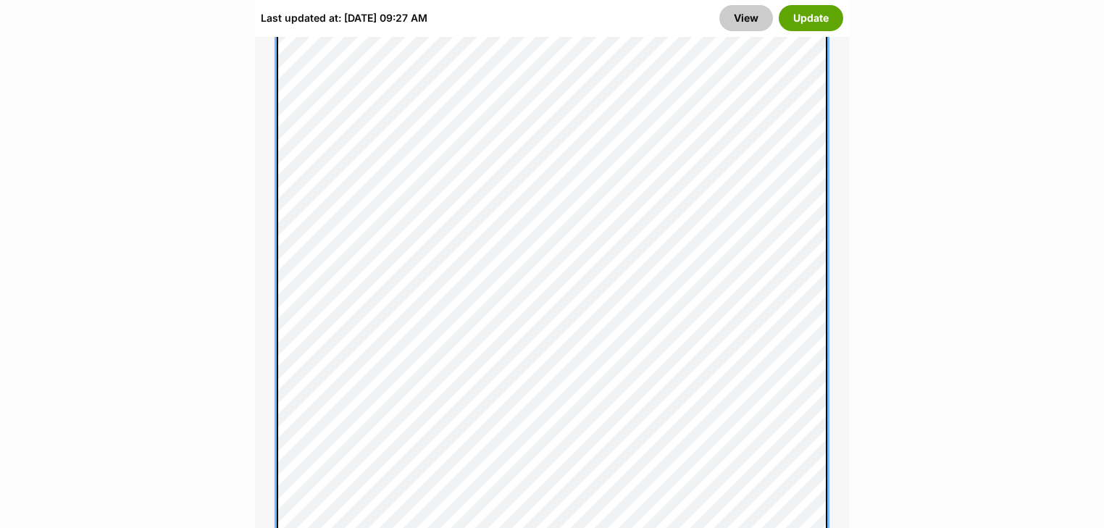
scroll to position [1449, 0]
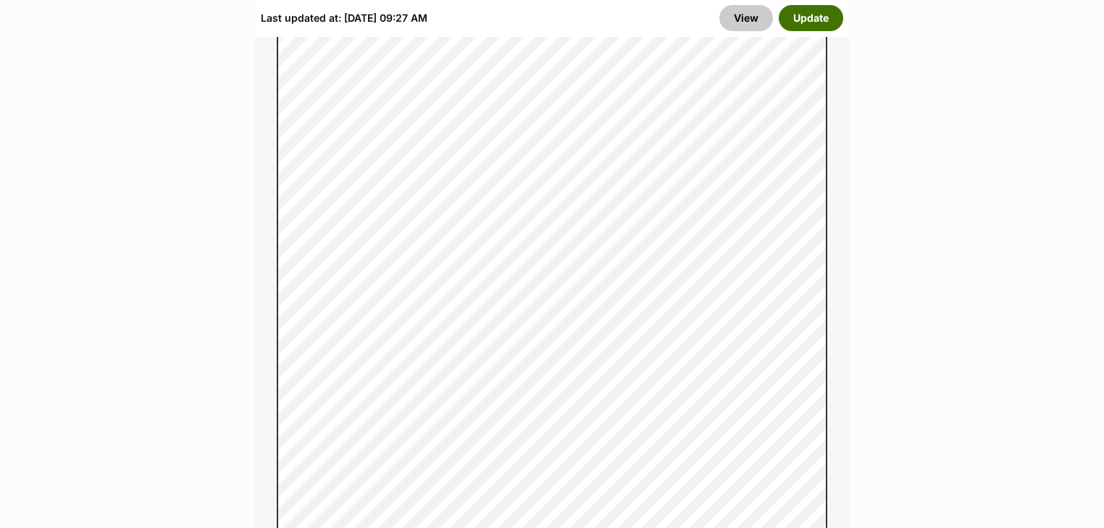
click at [812, 14] on button "Update" at bounding box center [811, 18] width 64 height 26
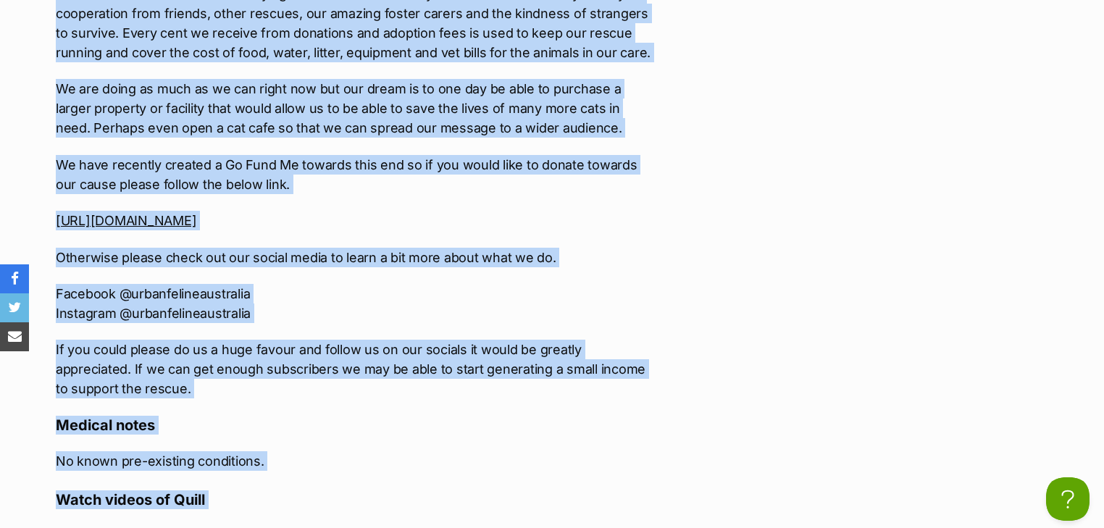
scroll to position [2948, 0]
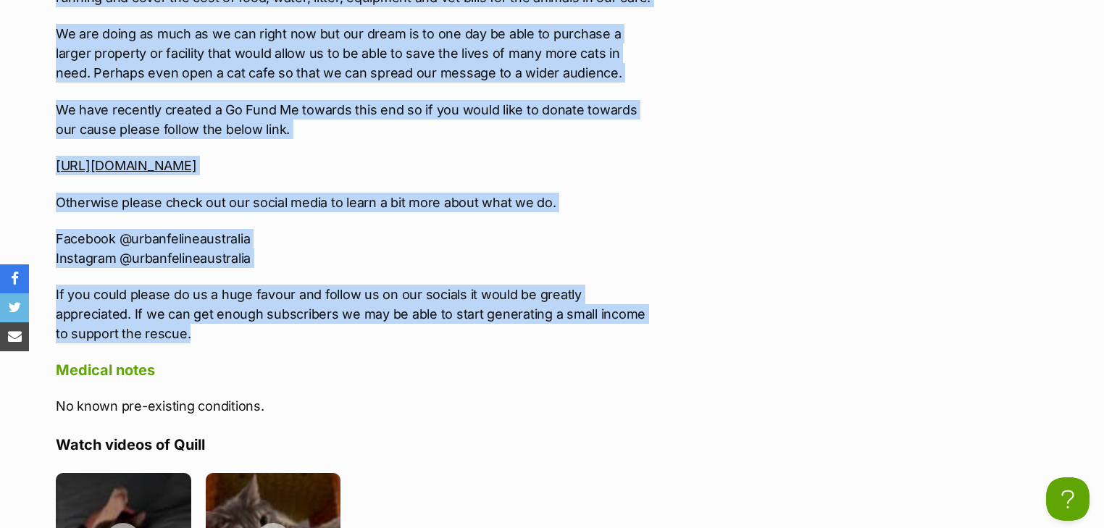
drag, startPoint x: 57, startPoint y: 116, endPoint x: 358, endPoint y: 337, distance: 373.7
copy div "***WE'RE ALWAYS ON THE LOOKOUT FOR FOSTER CARERS TO HELP US OUT SO IF YOU THINK…"
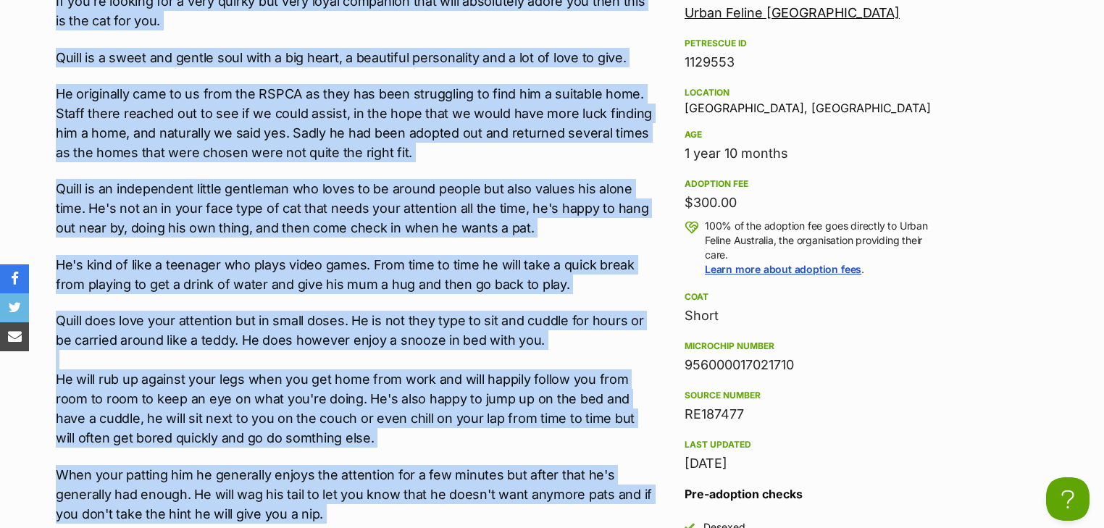
scroll to position [1615, 0]
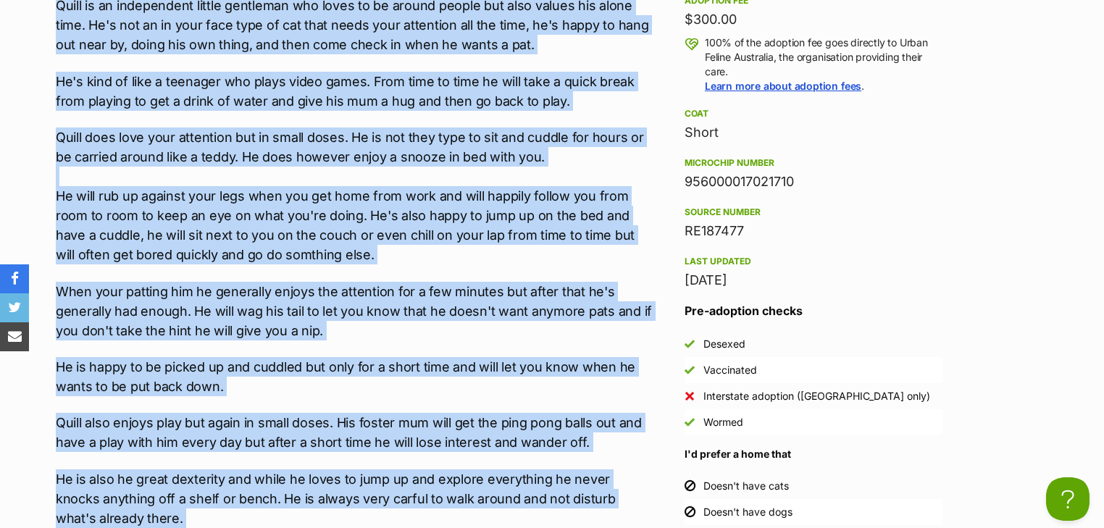
drag, startPoint x: 770, startPoint y: 177, endPoint x: 684, endPoint y: 182, distance: 86.4
click at [684, 182] on aside "Rescue group Urban Feline Australia PetRescue ID 1129553 Location Wantirna Sout…" at bounding box center [813, 189] width 304 height 775
copy div "956000017021710"
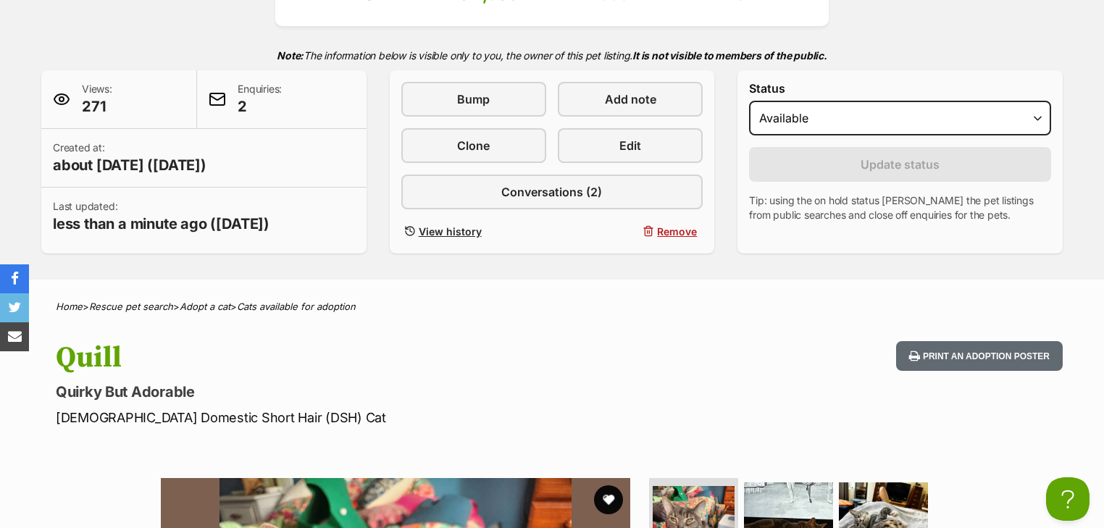
scroll to position [283, 0]
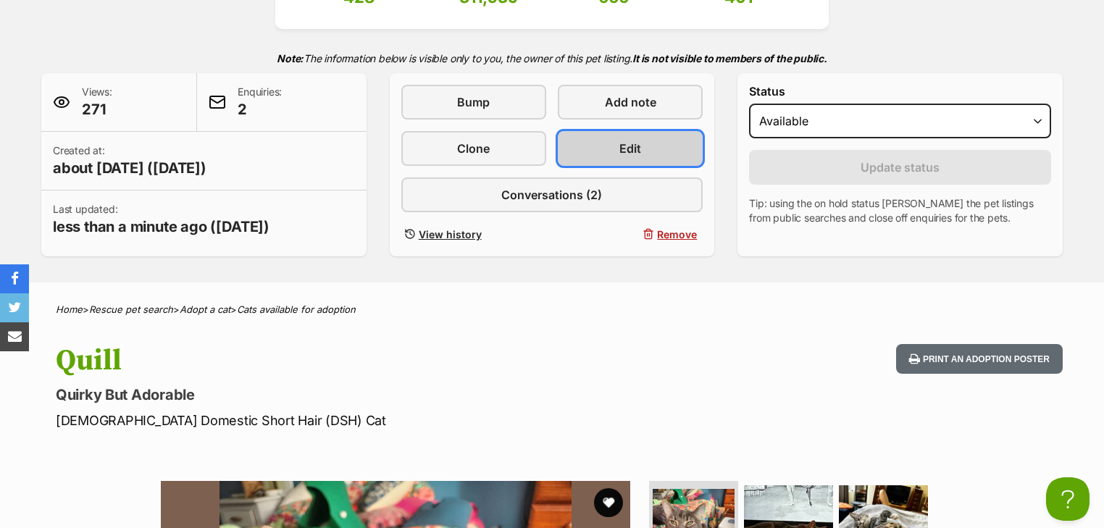
click at [599, 153] on link "Edit" at bounding box center [630, 148] width 145 height 35
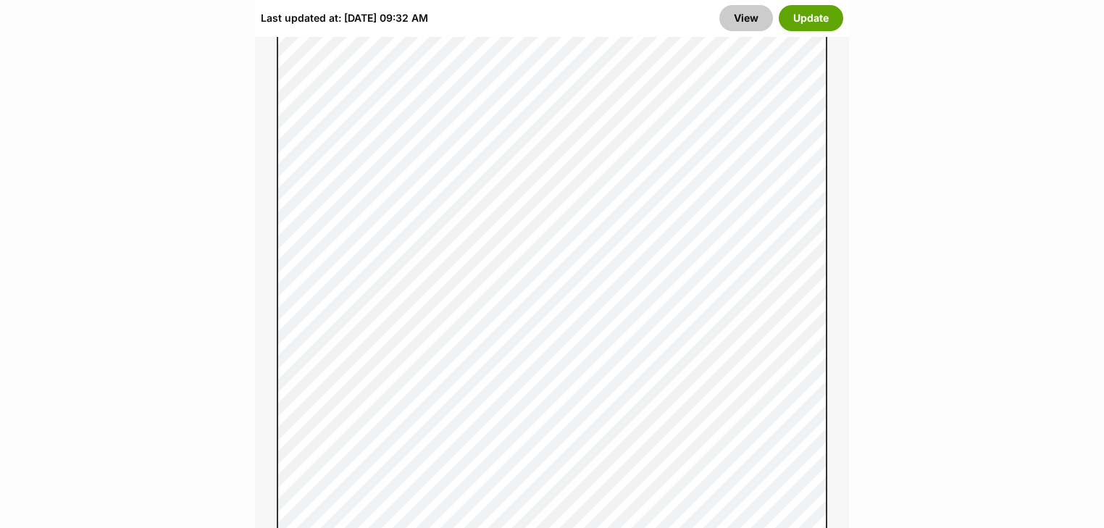
scroll to position [1739, 0]
click at [824, 18] on button "Update" at bounding box center [811, 18] width 64 height 26
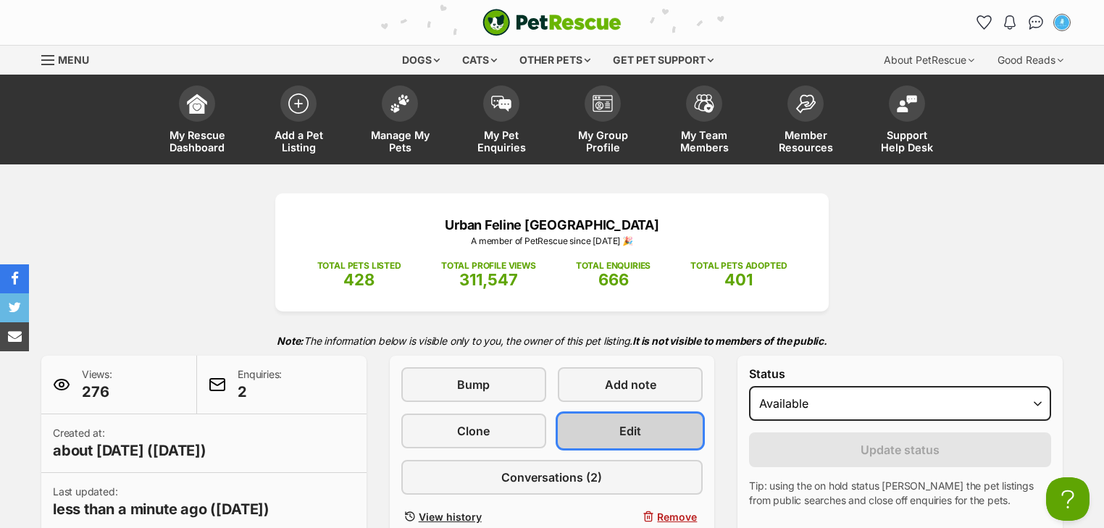
click at [617, 430] on link "Edit" at bounding box center [630, 431] width 145 height 35
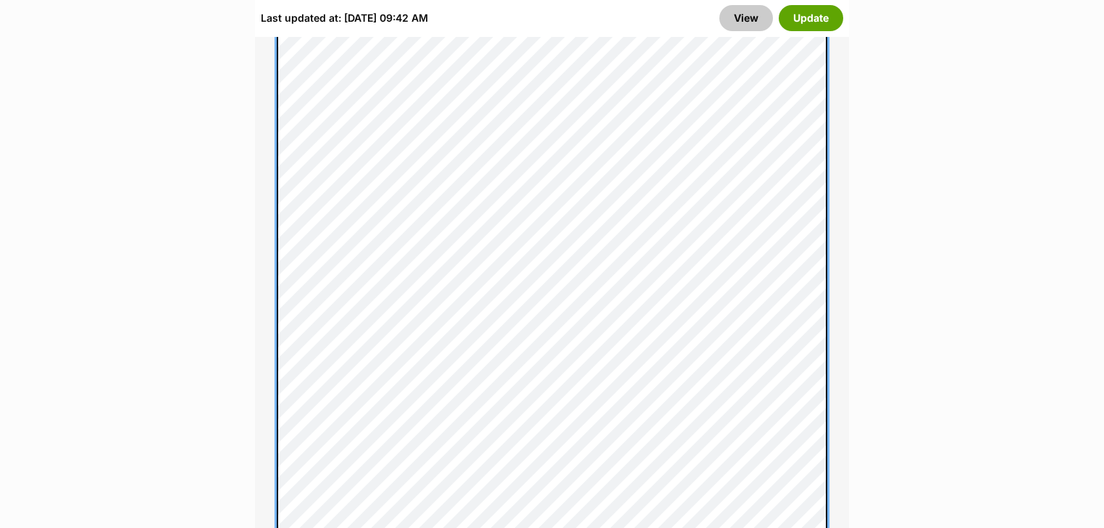
scroll to position [1623, 0]
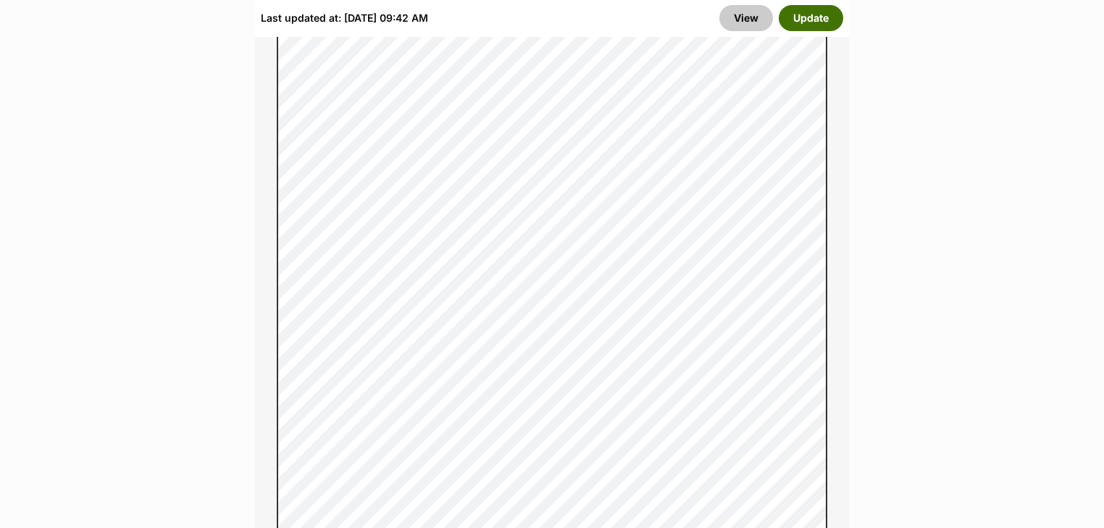
click at [823, 17] on button "Update" at bounding box center [811, 18] width 64 height 26
